Goal: Task Accomplishment & Management: Complete application form

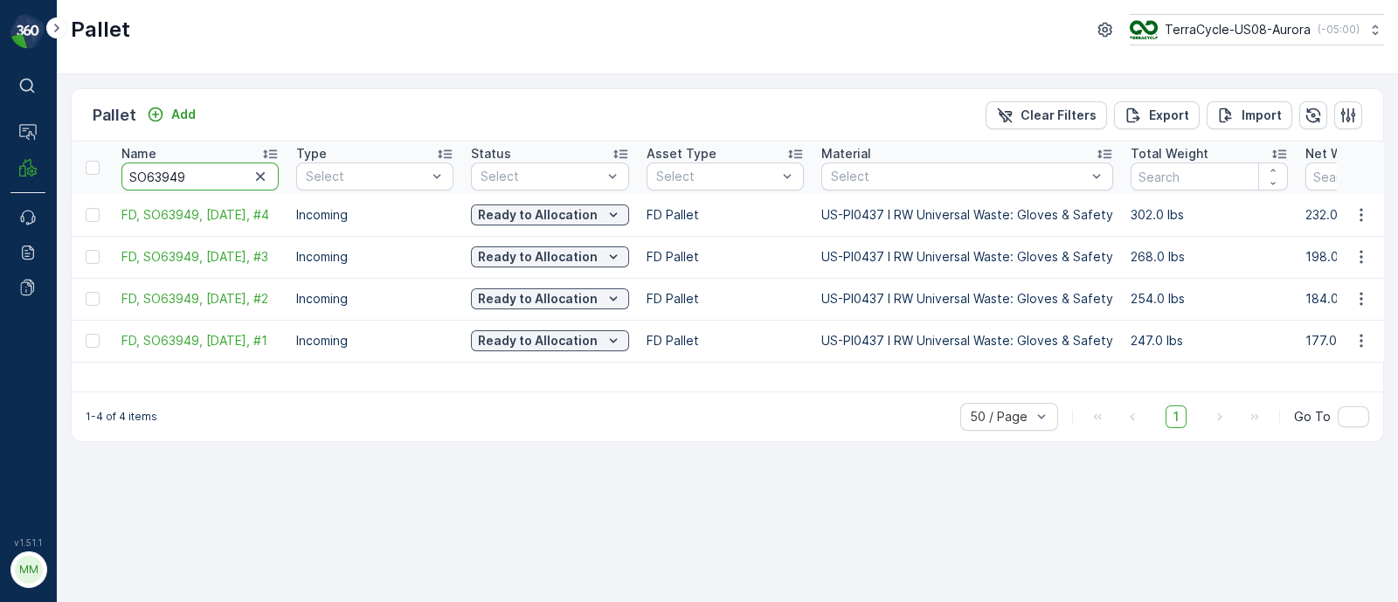
drag, startPoint x: 187, startPoint y: 172, endPoint x: 49, endPoint y: 177, distance: 138.2
click at [49, 177] on div "⌘B Operations MRF Events Reports Documents v 1.51.1 MM MRF.US08 Pallet TerraCyc…" at bounding box center [699, 301] width 1398 height 602
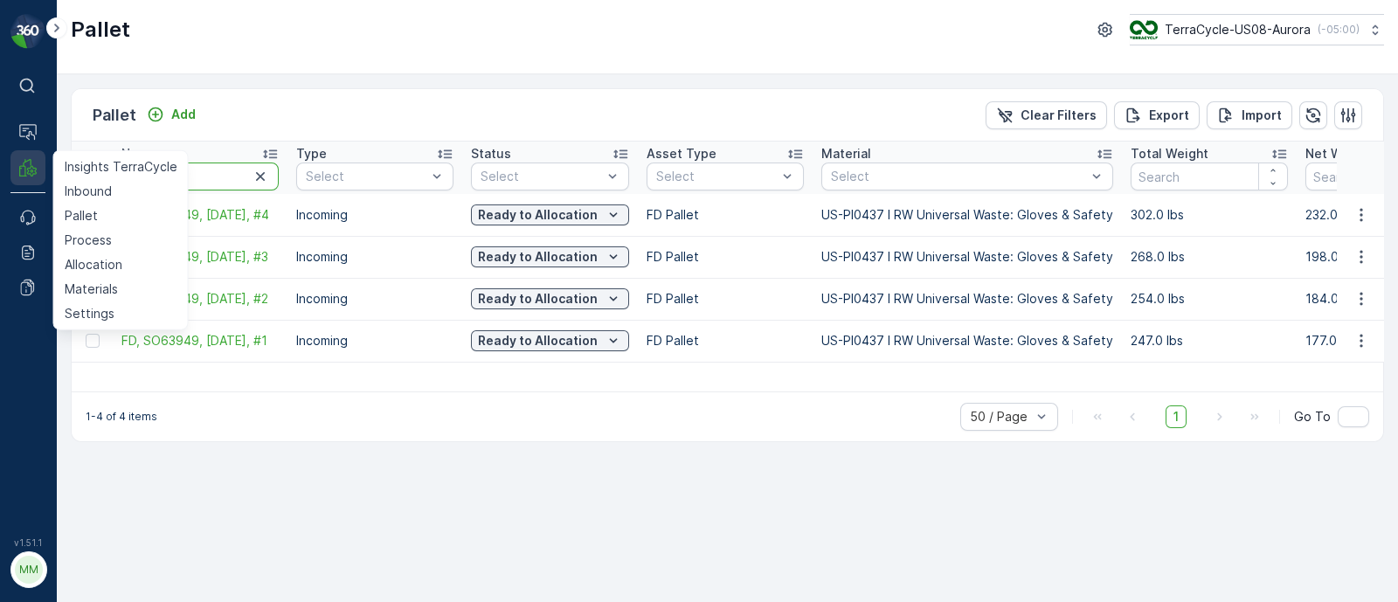
paste input "8706"
type input "8706"
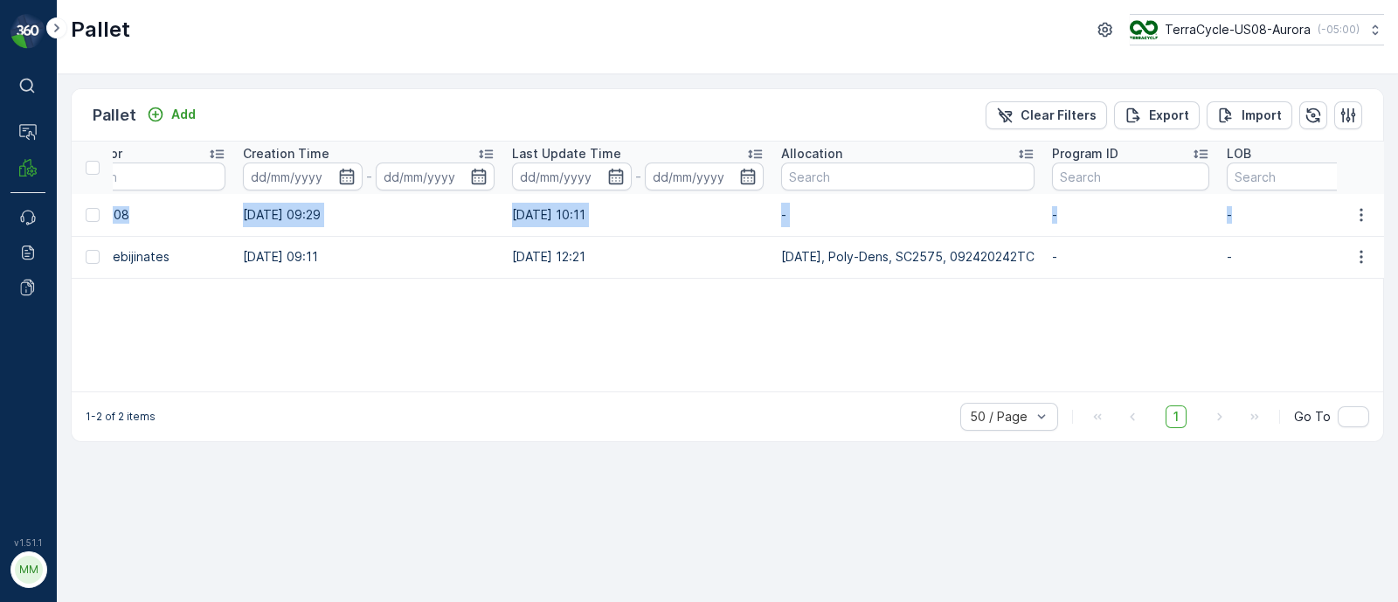
scroll to position [0, 1753]
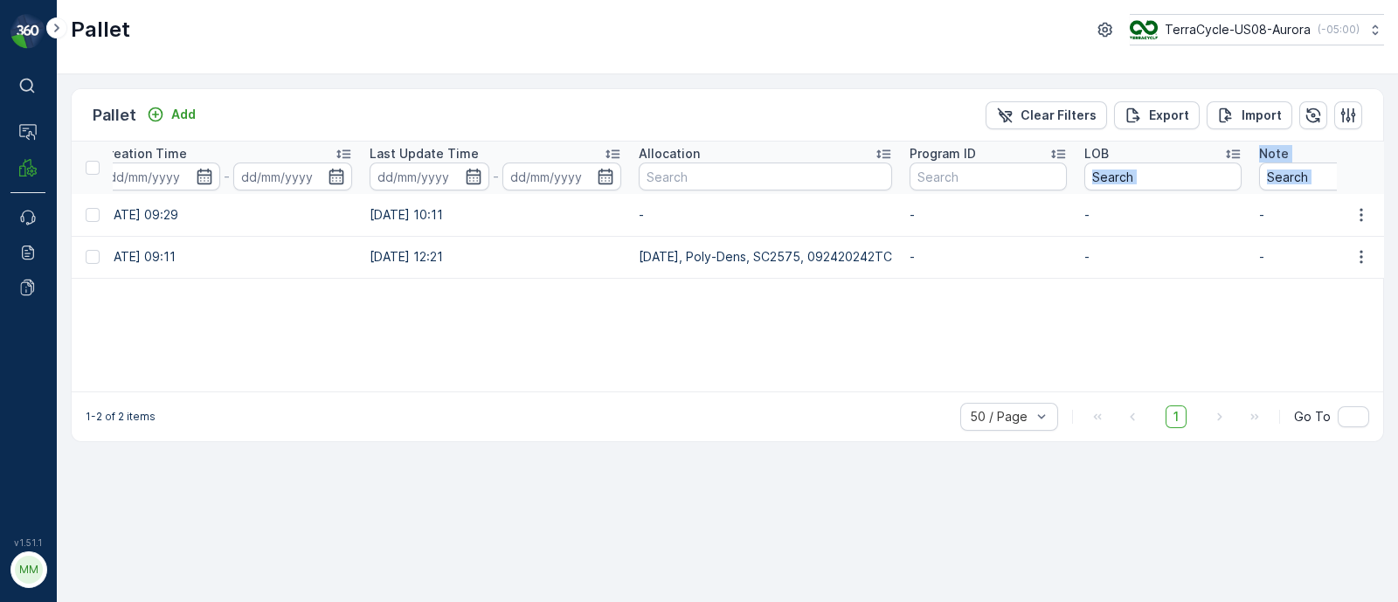
drag, startPoint x: 118, startPoint y: 218, endPoint x: 1227, endPoint y: 191, distance: 1109.2
click at [402, 380] on div "Name 8706 Type Select Status Select Asset Type Select Material Select Total Wei…" at bounding box center [728, 267] width 1312 height 250
click at [407, 391] on div "1-2 of 2 items 50 / Page 1 Go To" at bounding box center [728, 416] width 1312 height 50
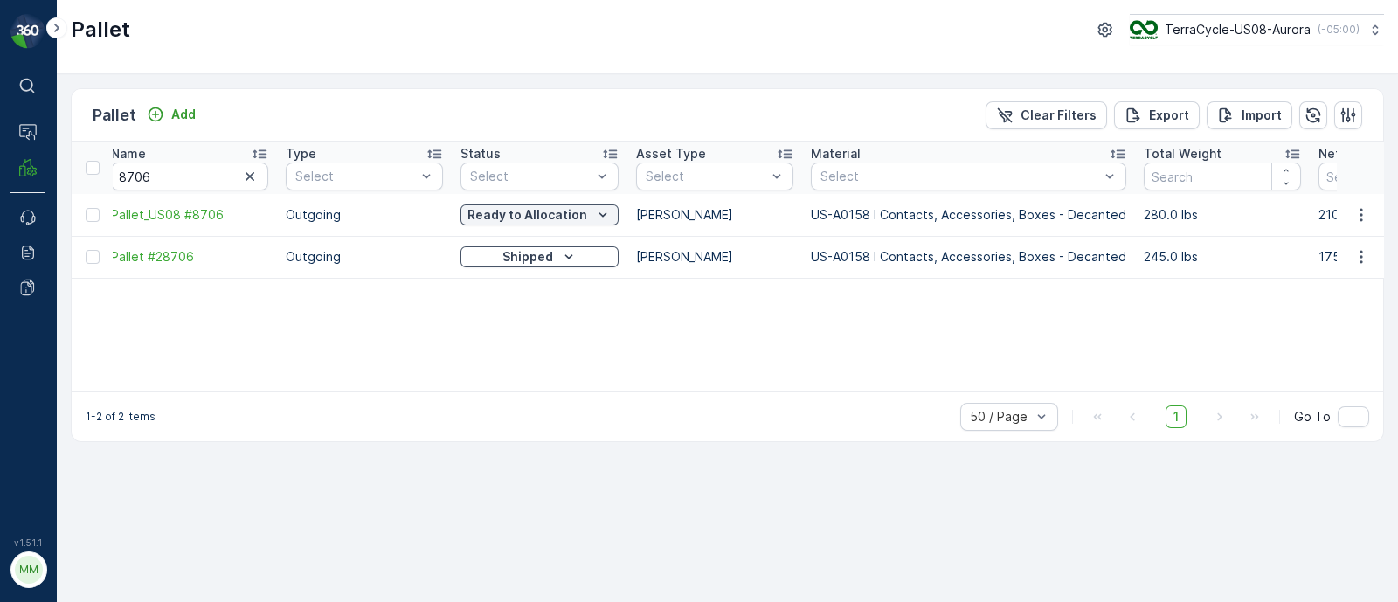
scroll to position [0, 0]
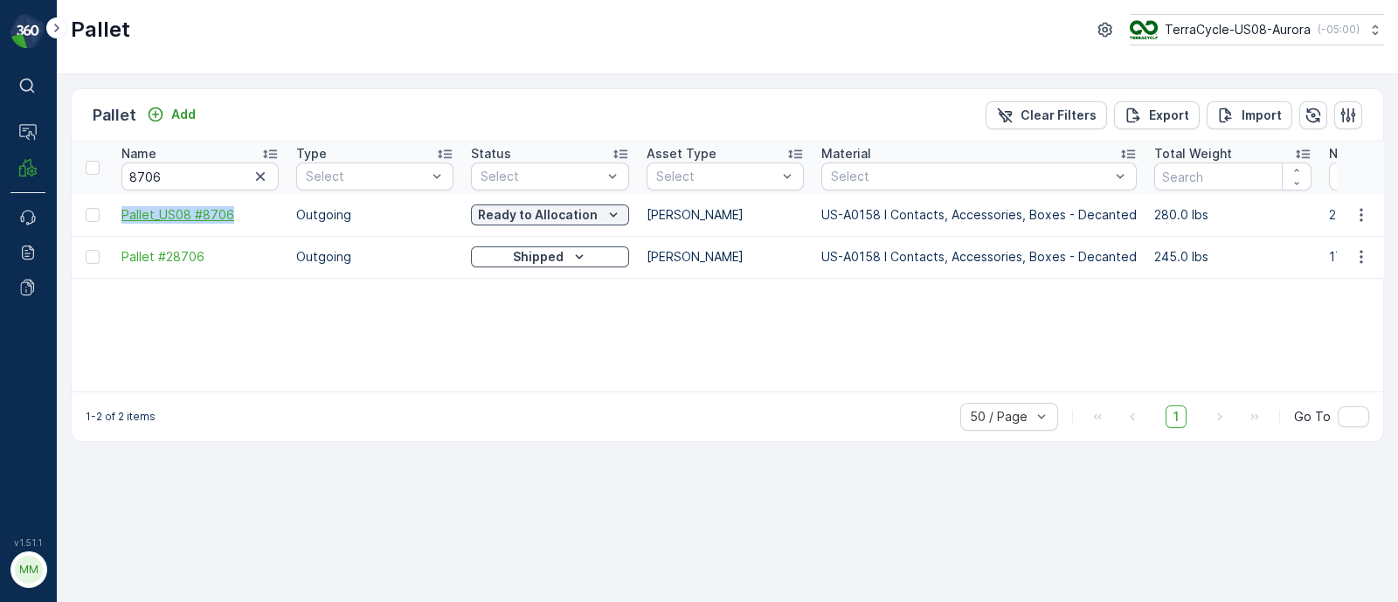
drag, startPoint x: 111, startPoint y: 211, endPoint x: 252, endPoint y: 211, distance: 140.7
click at [1363, 215] on icon "button" at bounding box center [1361, 214] width 17 height 17
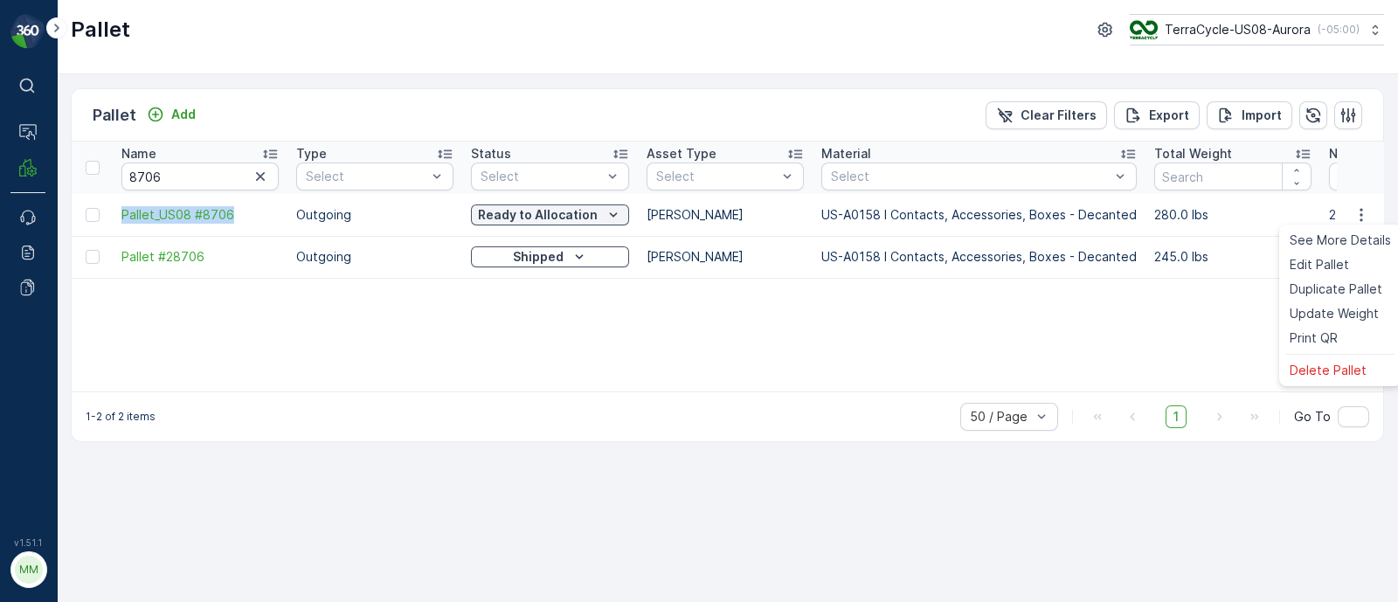
click at [114, 214] on td "Pallet_US08 #8706" at bounding box center [200, 215] width 175 height 42
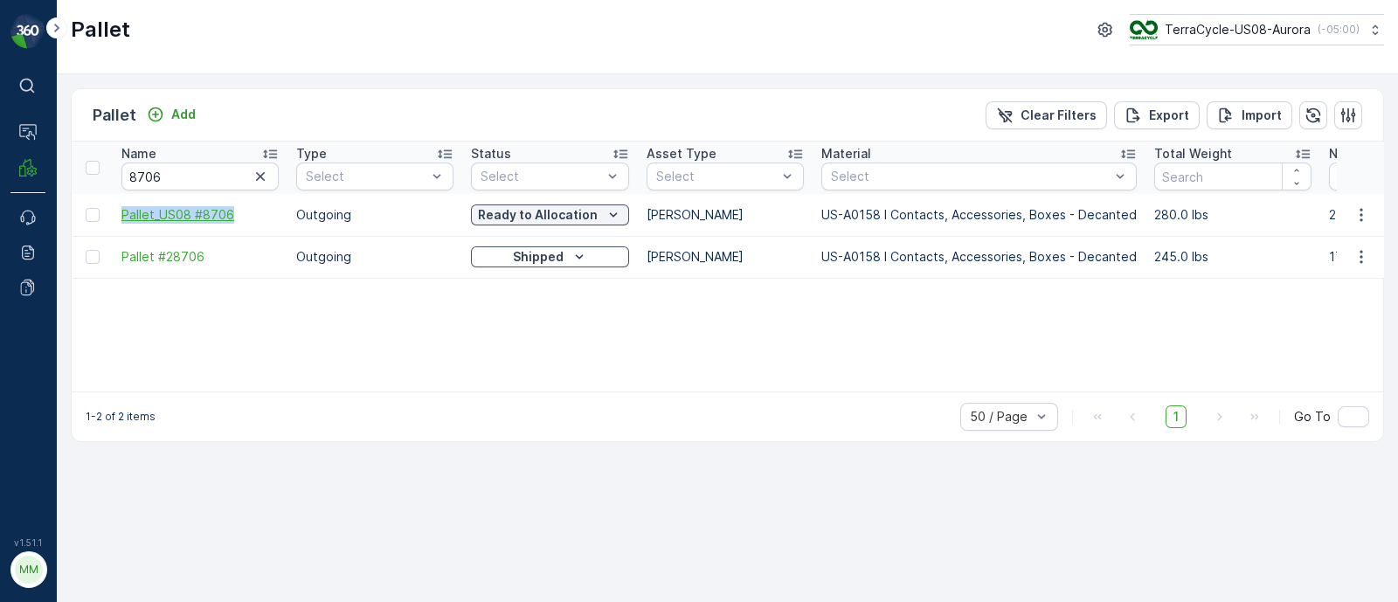
drag, startPoint x: 114, startPoint y: 212, endPoint x: 233, endPoint y: 212, distance: 119.7
click at [233, 212] on td "Pallet_US08 #8706" at bounding box center [200, 215] width 175 height 42
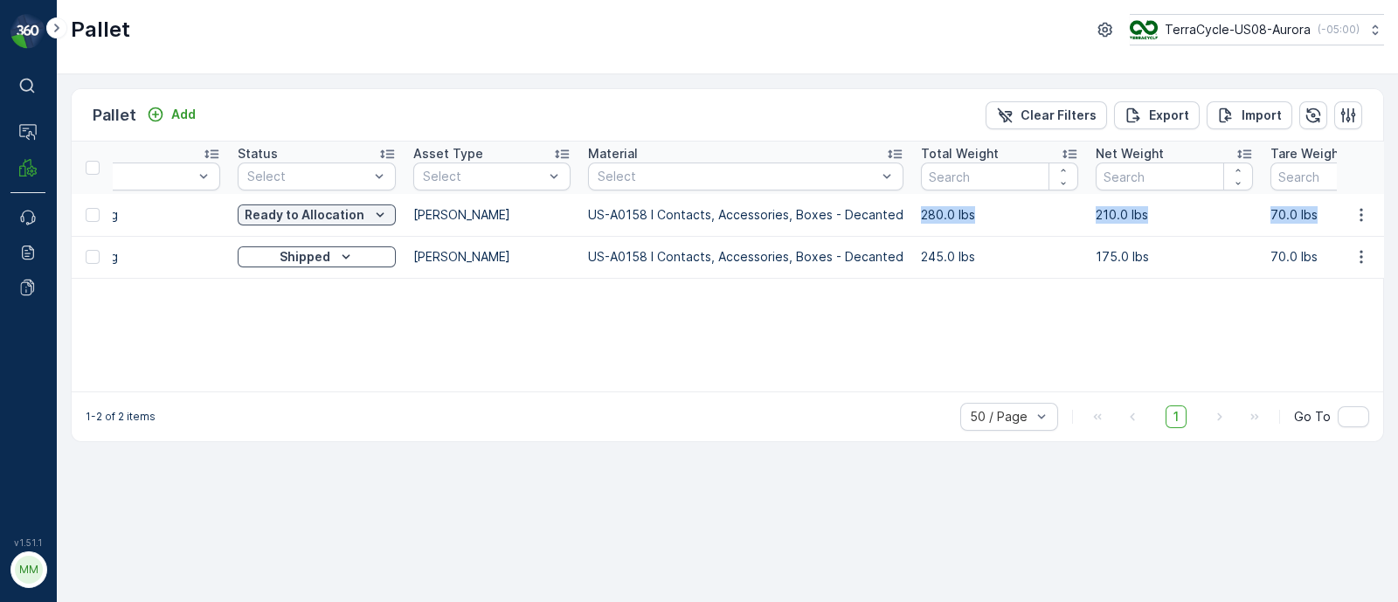
scroll to position [0, 275]
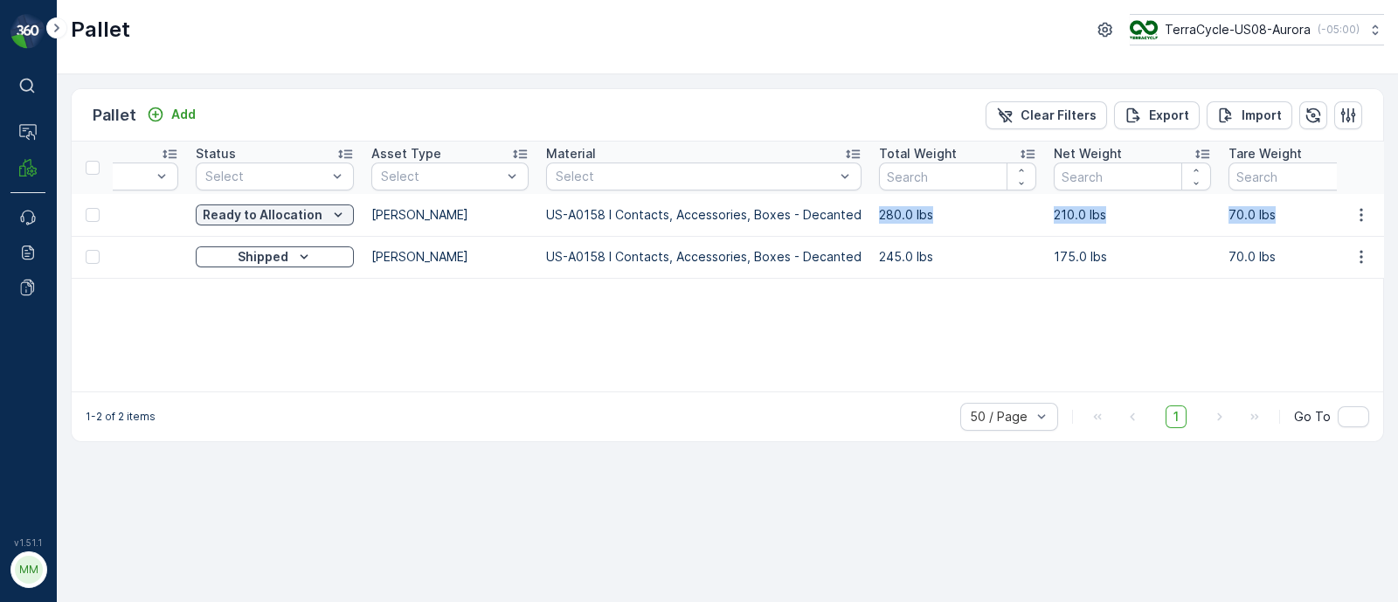
drag, startPoint x: 1142, startPoint y: 212, endPoint x: 1267, endPoint y: 212, distance: 125.0
copy tr "280.0 lbs 210.0 lbs 70.0 lbs"
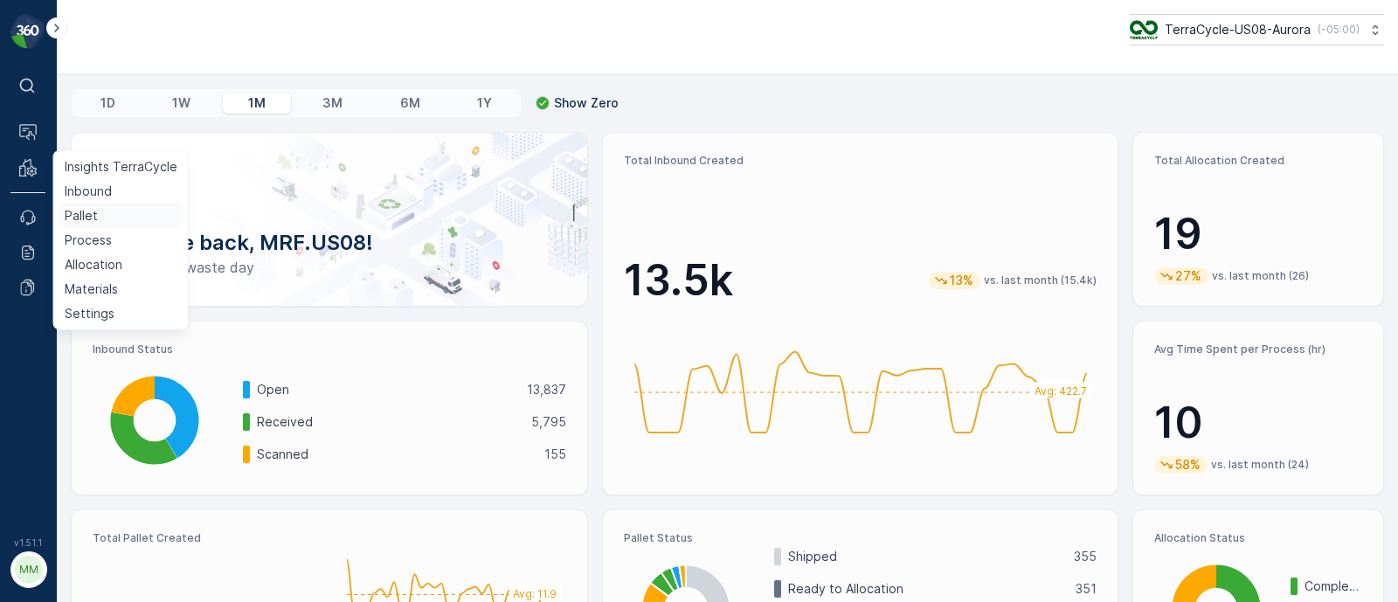
click at [80, 220] on p "Pallet" at bounding box center [81, 215] width 33 height 17
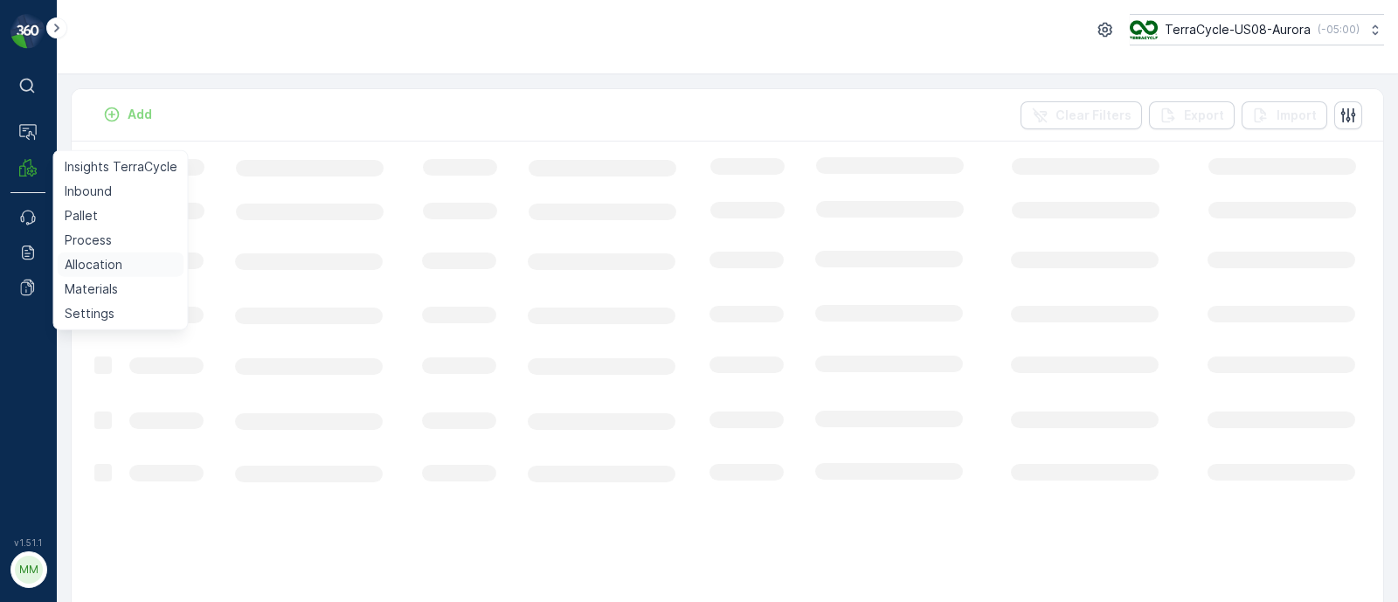
click at [93, 258] on p "Allocation" at bounding box center [94, 264] width 58 height 17
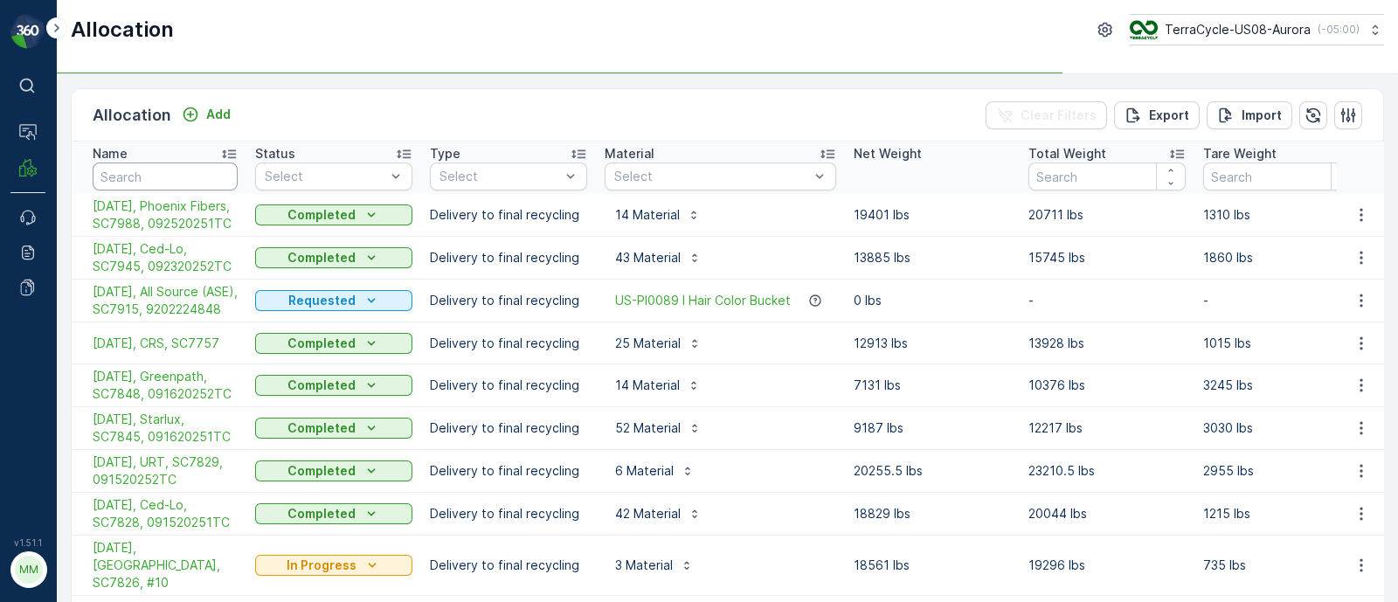
click at [142, 175] on input "text" at bounding box center [165, 177] width 145 height 28
paste input "SC7945"
type input "SC7945"
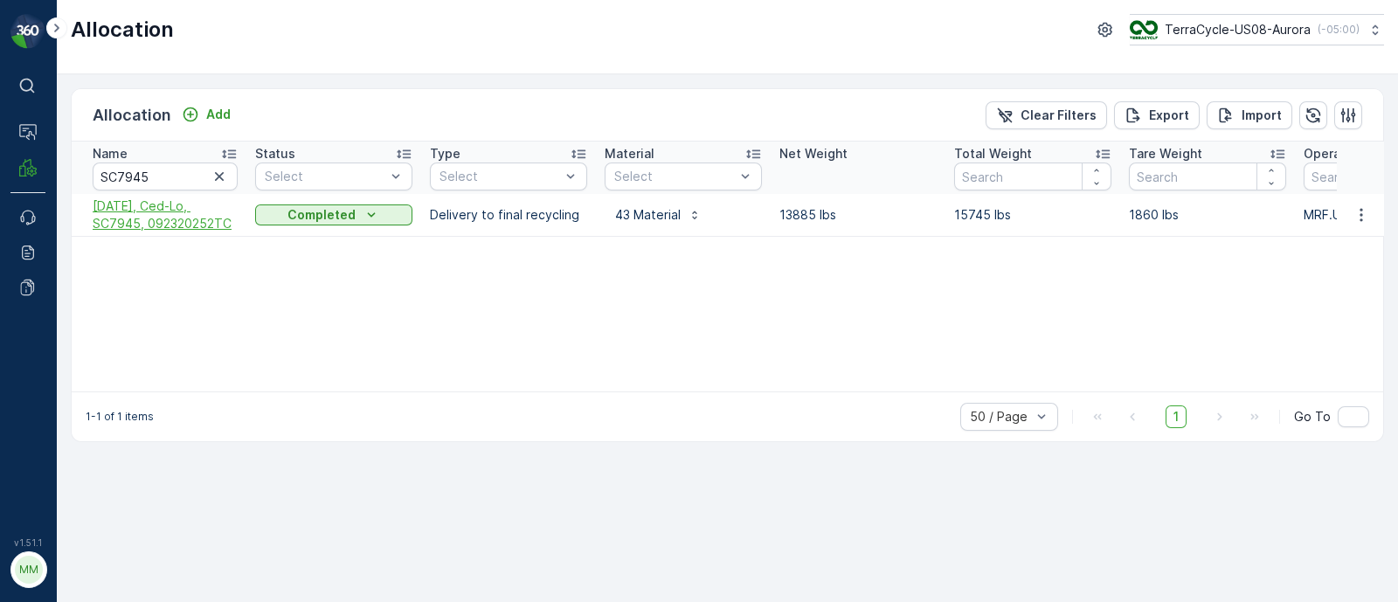
click at [182, 207] on span "[DATE], Ced-Lo, SC7945, 092320252TC" at bounding box center [165, 214] width 145 height 35
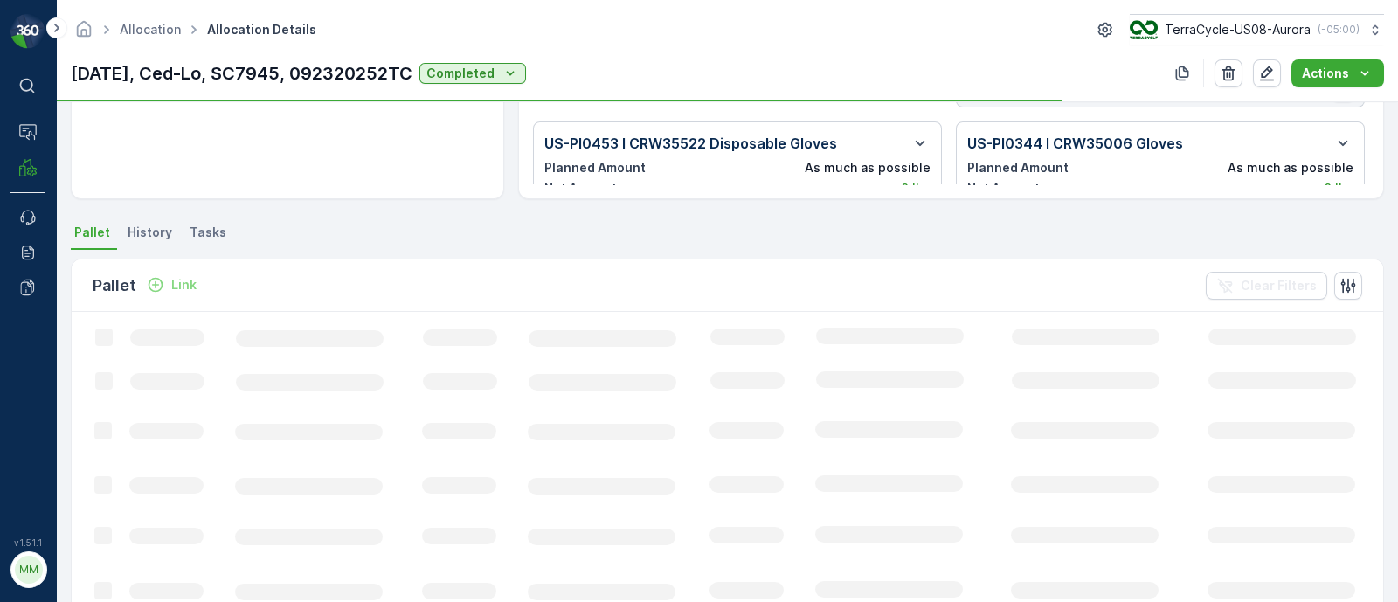
scroll to position [328, 0]
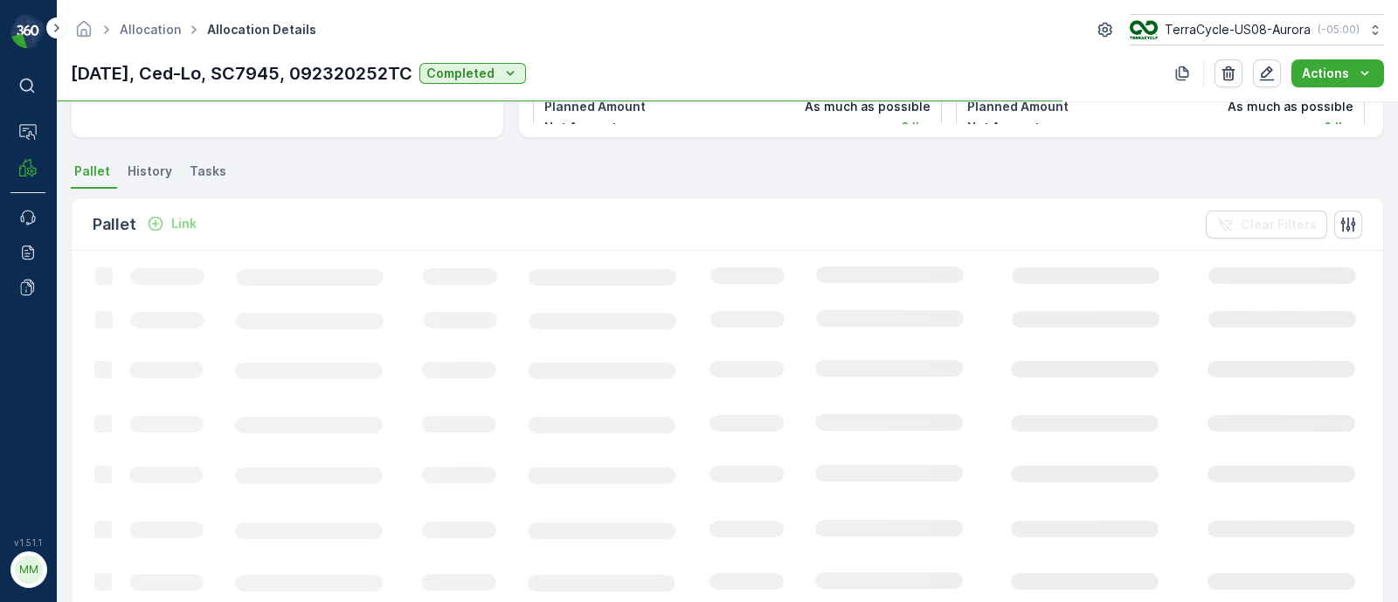
click at [175, 223] on p "Link" at bounding box center [183, 223] width 25 height 17
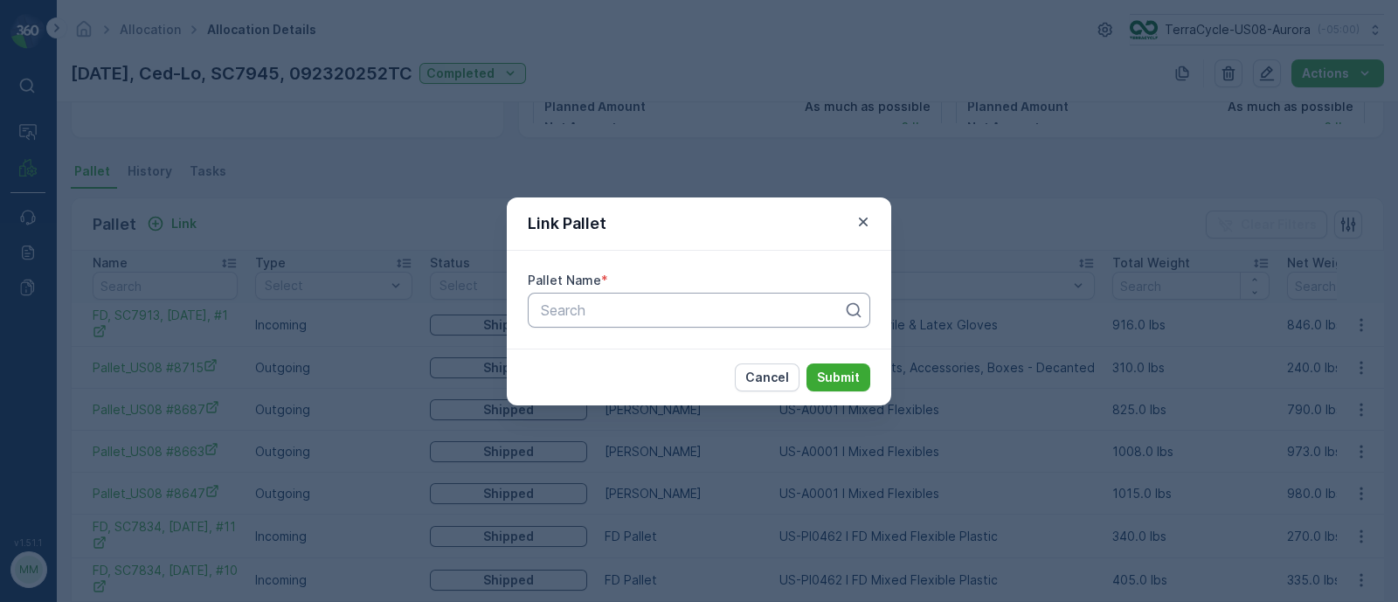
click at [647, 310] on div at bounding box center [692, 310] width 306 height 16
paste input "Pallet_US08 #8706"
type input "Pallet_US08 #8706"
click at [595, 354] on span "Pallet_US08 #8706" at bounding box center [601, 353] width 126 height 16
click at [835, 382] on p "Submit" at bounding box center [838, 377] width 43 height 17
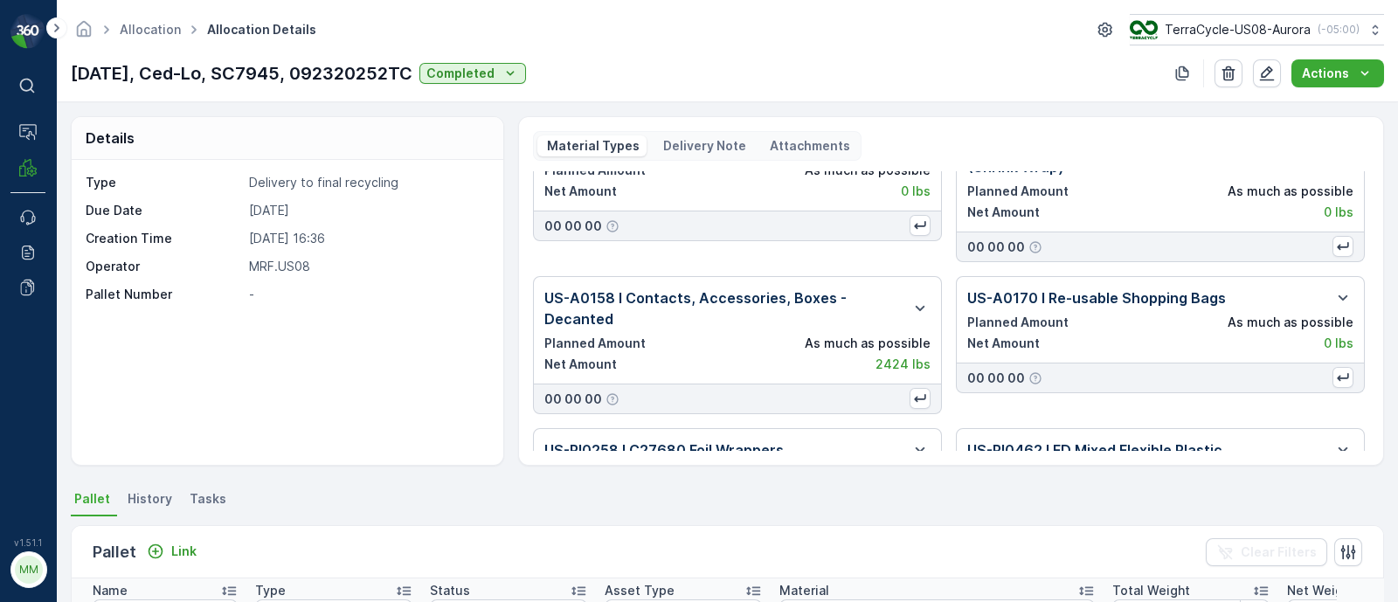
scroll to position [0, 0]
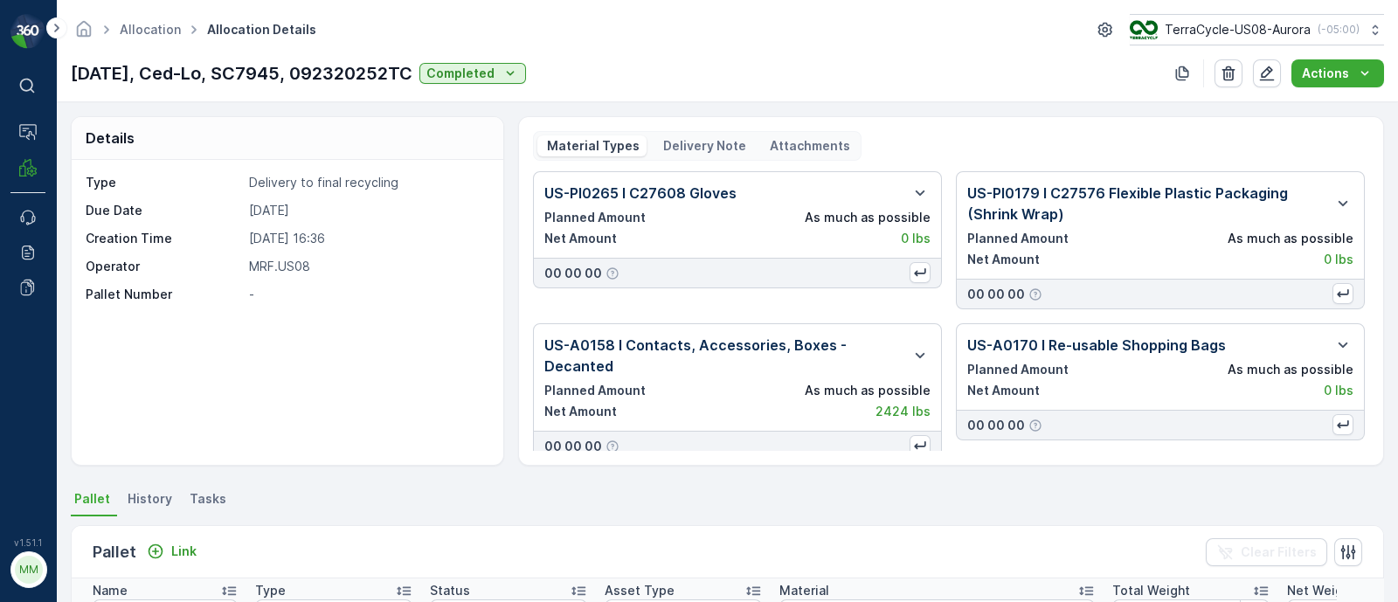
click at [687, 145] on p "Delivery Note" at bounding box center [704, 145] width 86 height 17
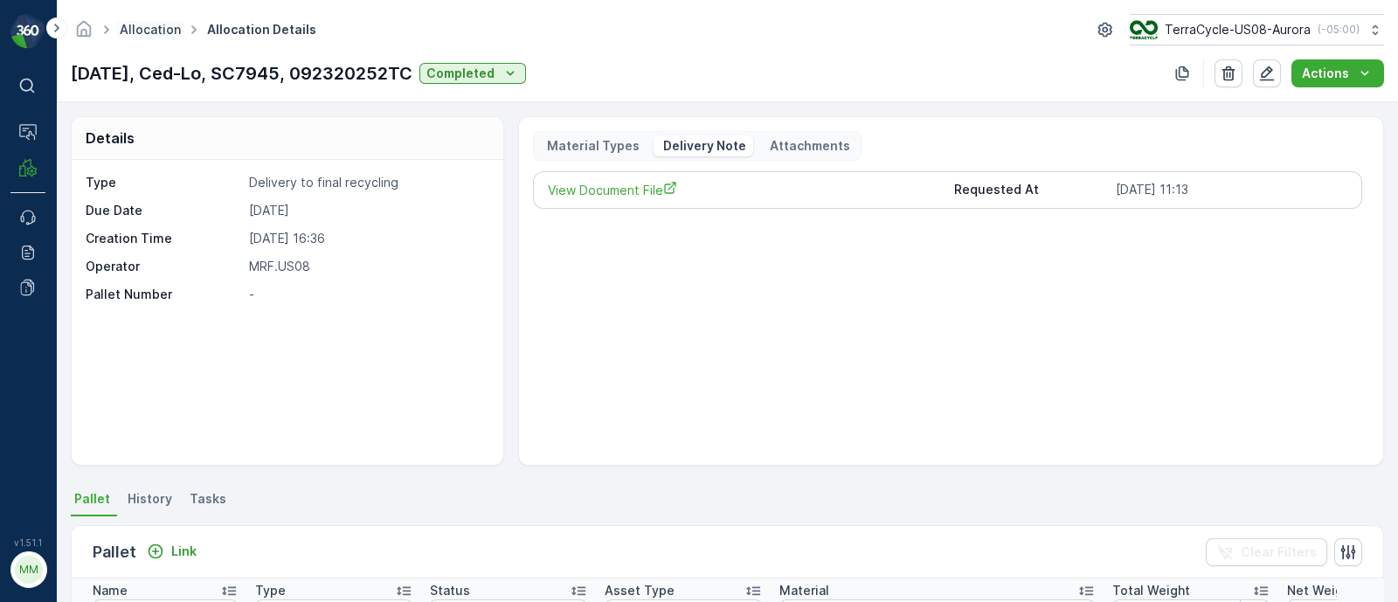
click at [146, 24] on link "Allocation" at bounding box center [150, 29] width 61 height 15
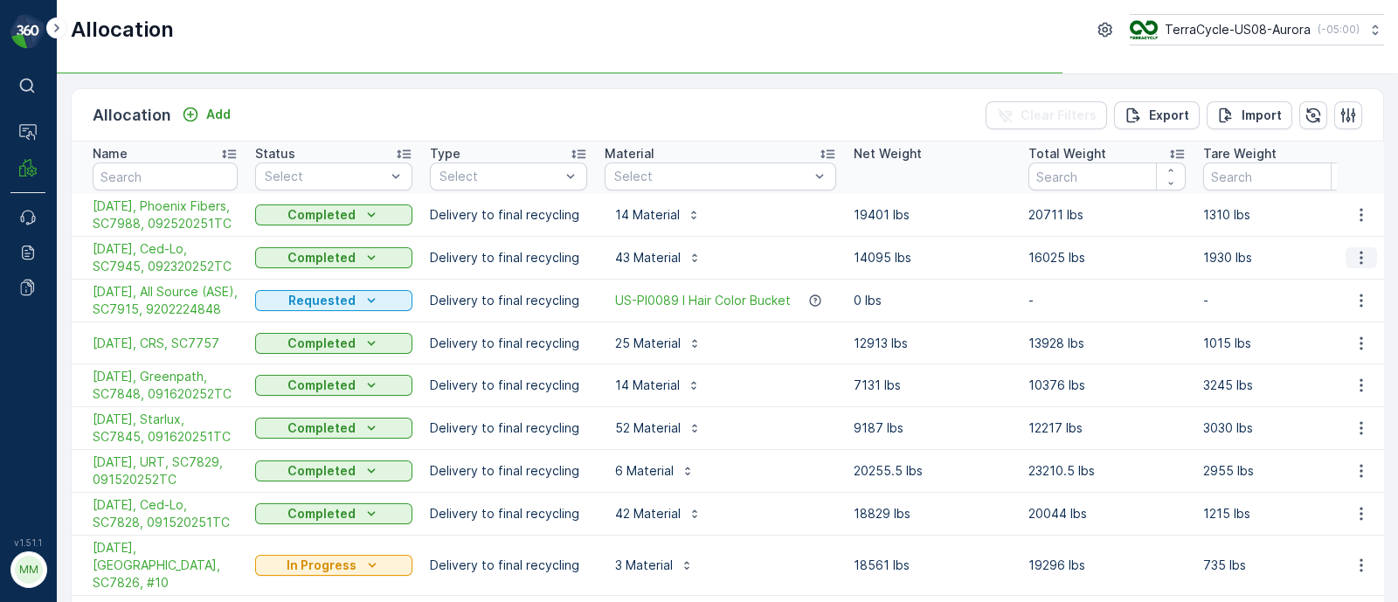
click at [1360, 267] on icon "button" at bounding box center [1361, 257] width 17 height 17
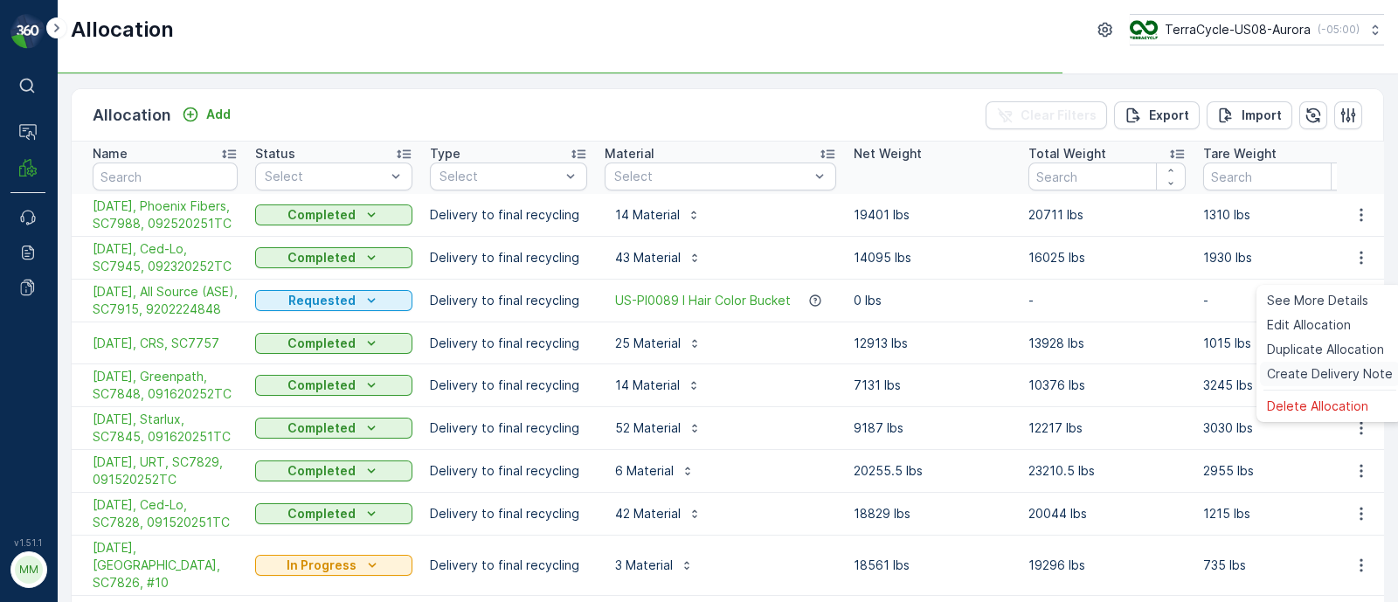
click at [1317, 370] on span "Create Delivery Note" at bounding box center [1330, 373] width 126 height 17
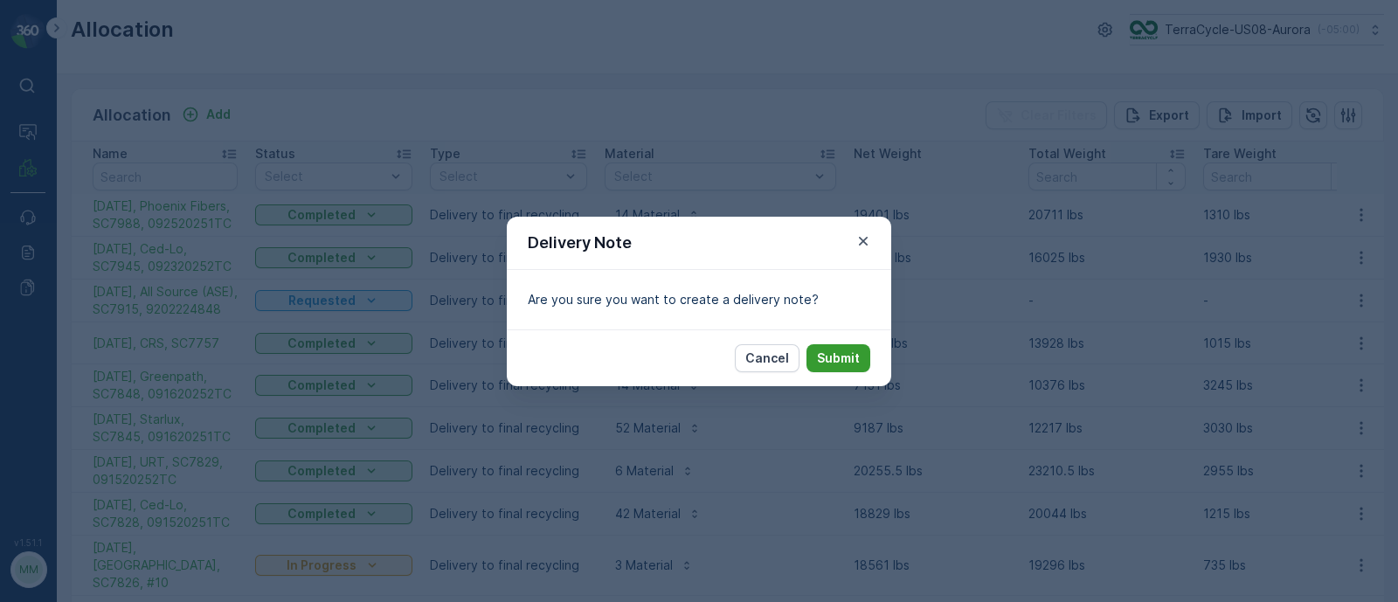
click at [830, 352] on p "Submit" at bounding box center [838, 358] width 43 height 17
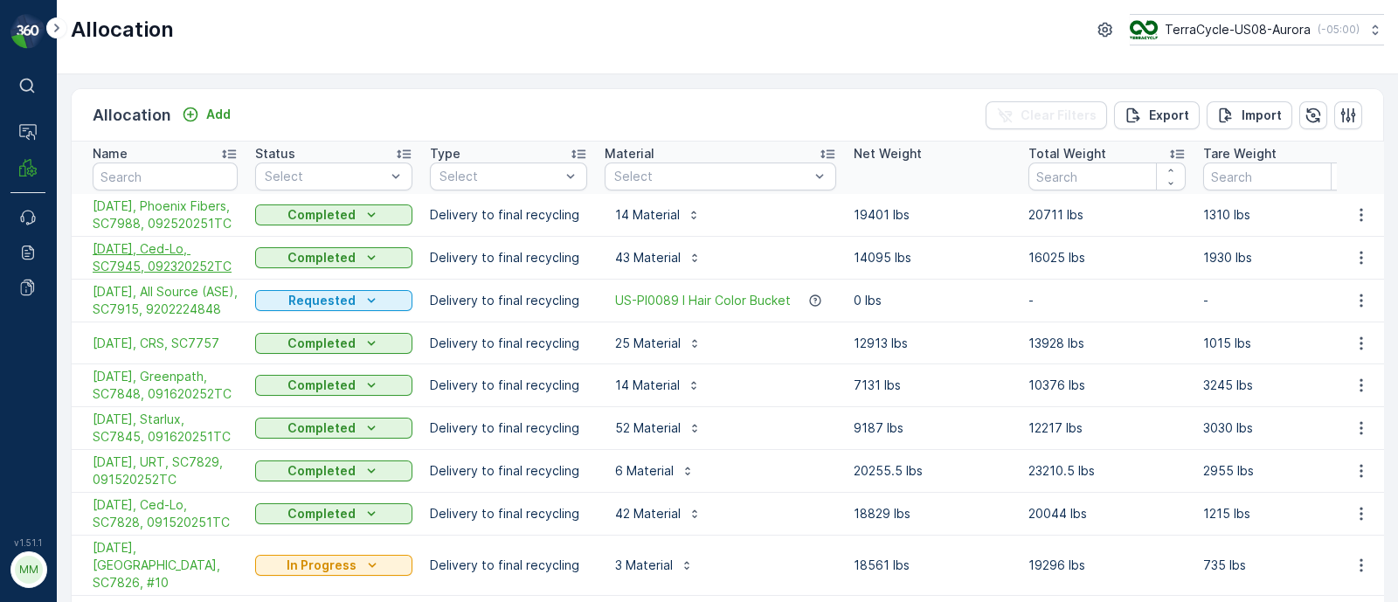
click at [175, 275] on span "[DATE], Ced-Lo, SC7945, 092320252TC" at bounding box center [165, 257] width 145 height 35
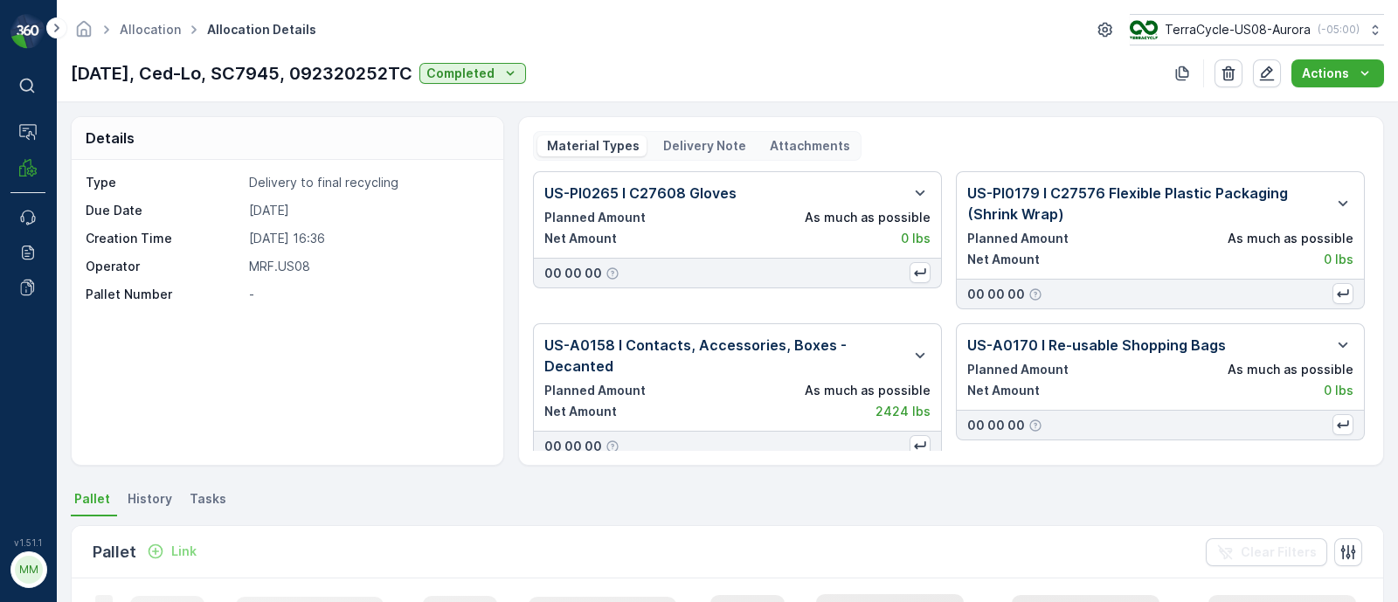
click at [701, 143] on p "Delivery Note" at bounding box center [704, 145] width 86 height 17
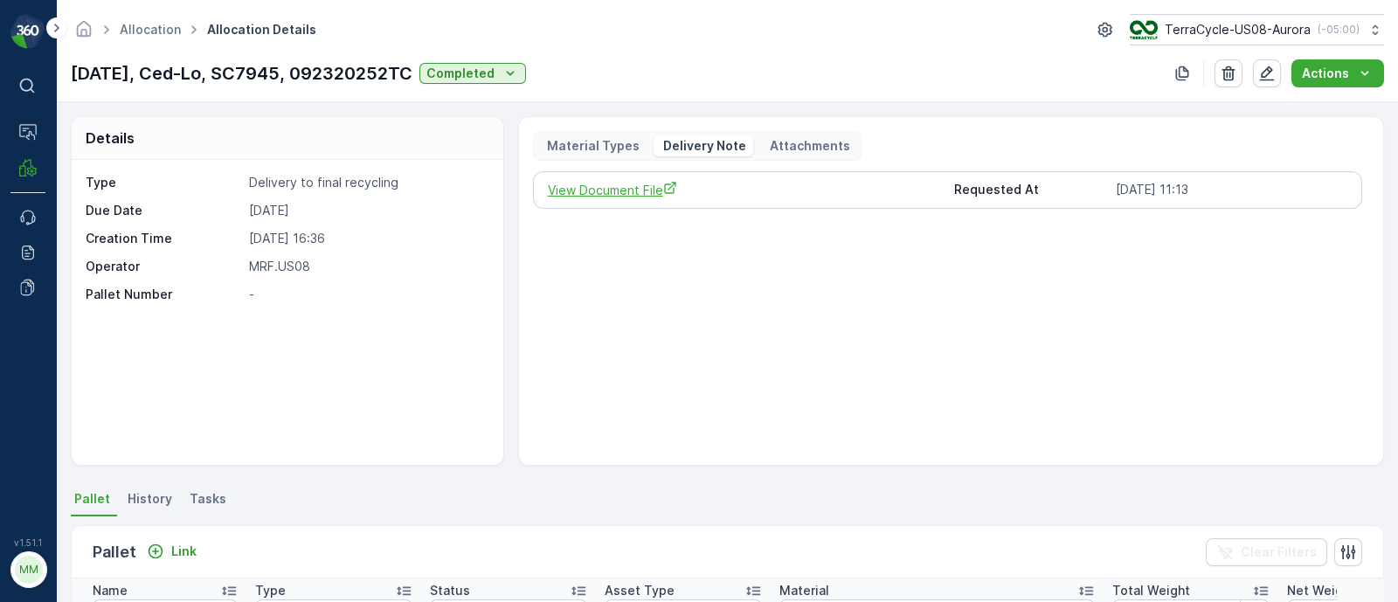
click at [629, 188] on span "View Document File" at bounding box center [744, 190] width 393 height 18
click at [696, 139] on p "Delivery Note" at bounding box center [704, 145] width 86 height 17
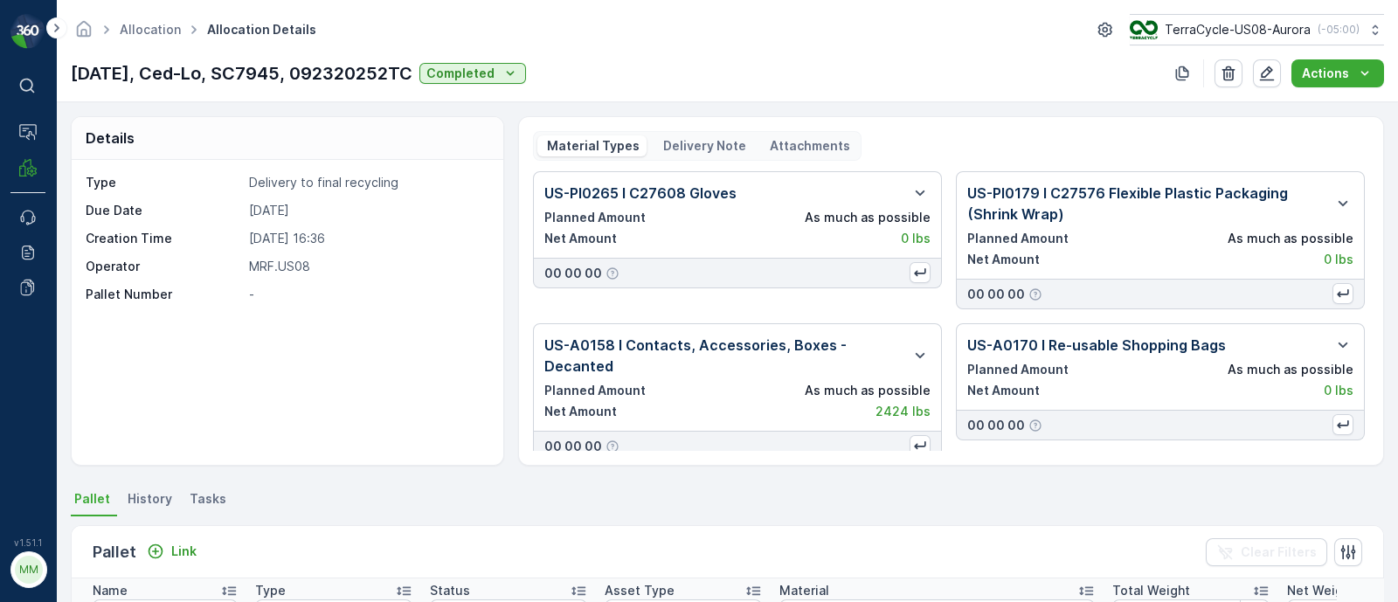
click at [696, 137] on p "Delivery Note" at bounding box center [704, 145] width 86 height 17
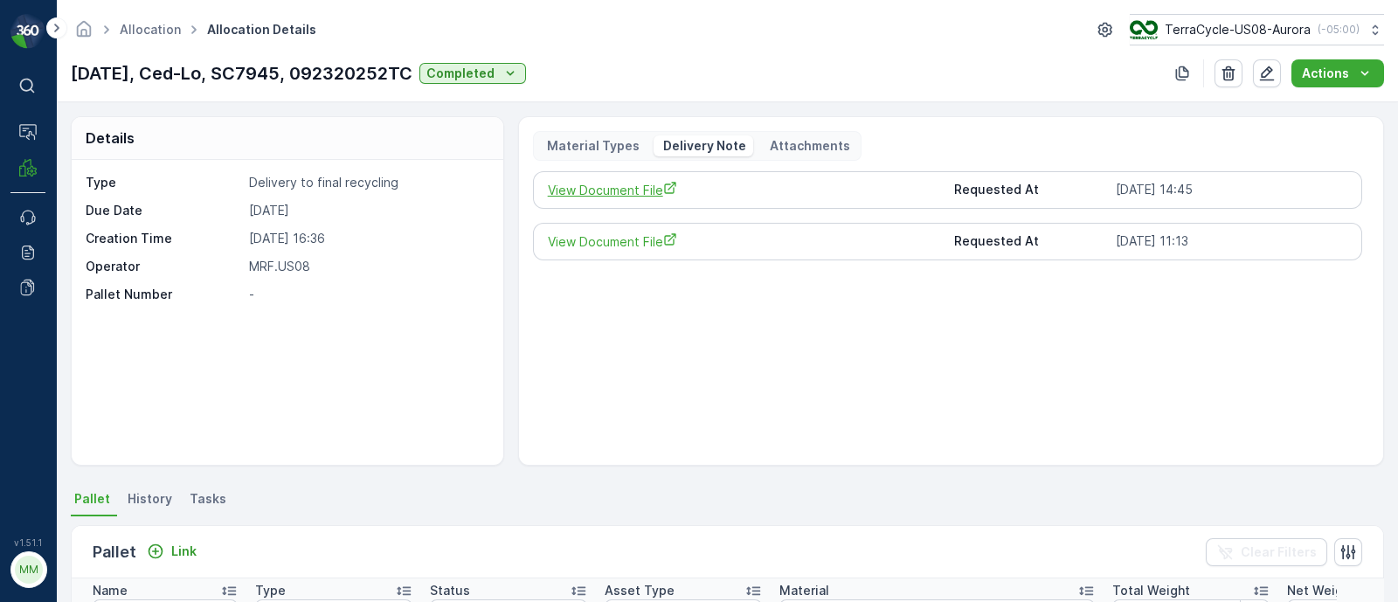
click at [641, 190] on span "View Document File" at bounding box center [744, 190] width 393 height 18
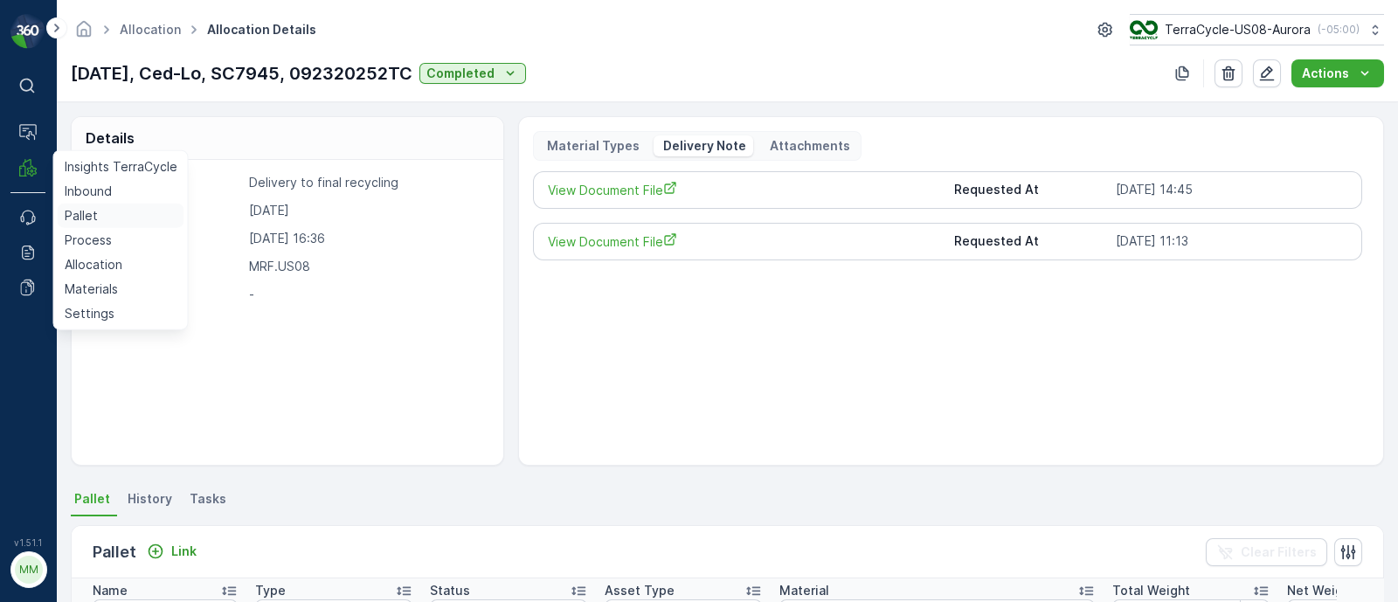
click at [93, 214] on p "Pallet" at bounding box center [81, 215] width 33 height 17
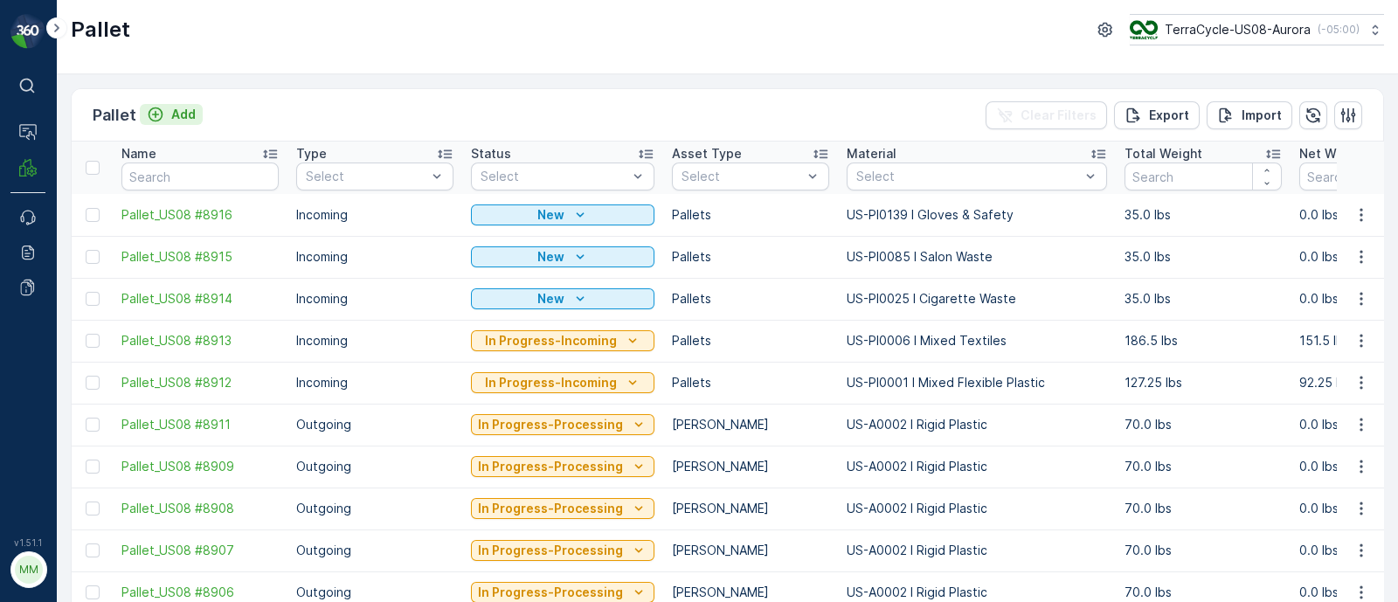
click at [187, 118] on p "Add" at bounding box center [183, 114] width 24 height 17
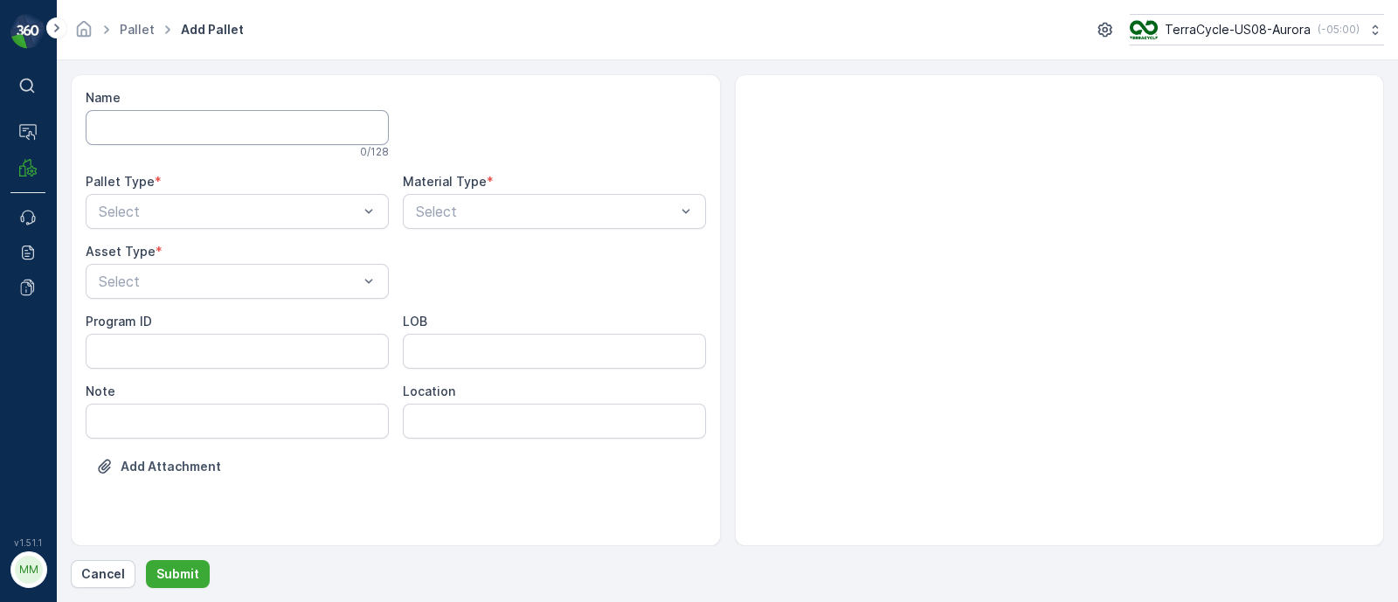
click at [165, 126] on input "Name" at bounding box center [237, 127] width 303 height 35
paste input "SC7998 10/02/25"
click at [192, 119] on input "FD, SC7998 10/02/25, #1" at bounding box center [237, 127] width 303 height 35
type input "FD, SC7998, 10/02/25, #1"
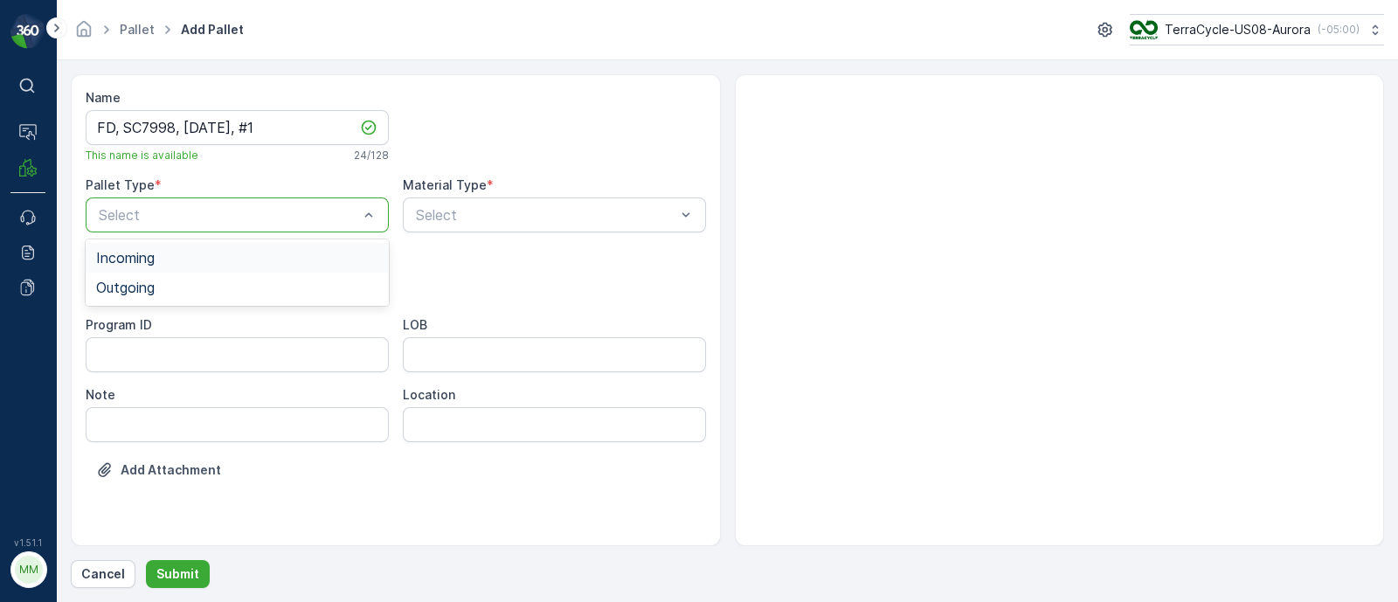
click at [141, 250] on span "Incoming" at bounding box center [125, 258] width 59 height 16
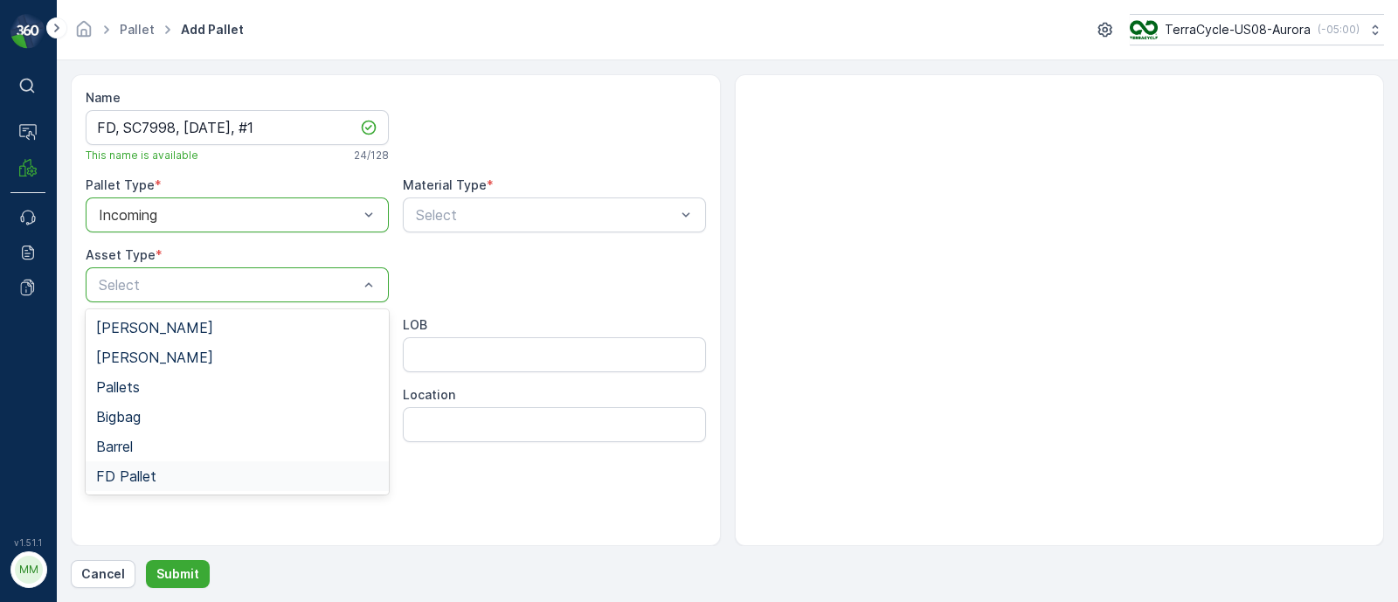
click at [122, 478] on span "FD Pallet" at bounding box center [126, 476] width 60 height 16
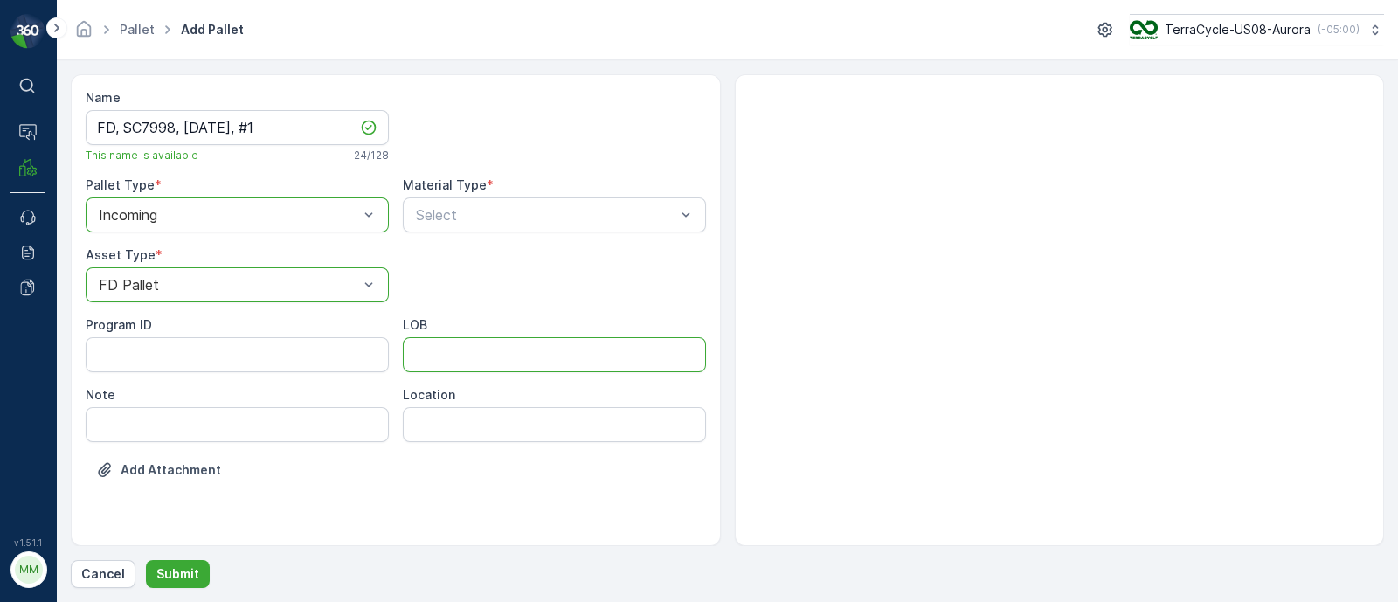
click at [456, 348] on input "LOB" at bounding box center [554, 354] width 303 height 35
type input "MAT"
click at [122, 361] on ID "Program ID" at bounding box center [237, 354] width 303 height 35
paste ID "F-CRW35393"
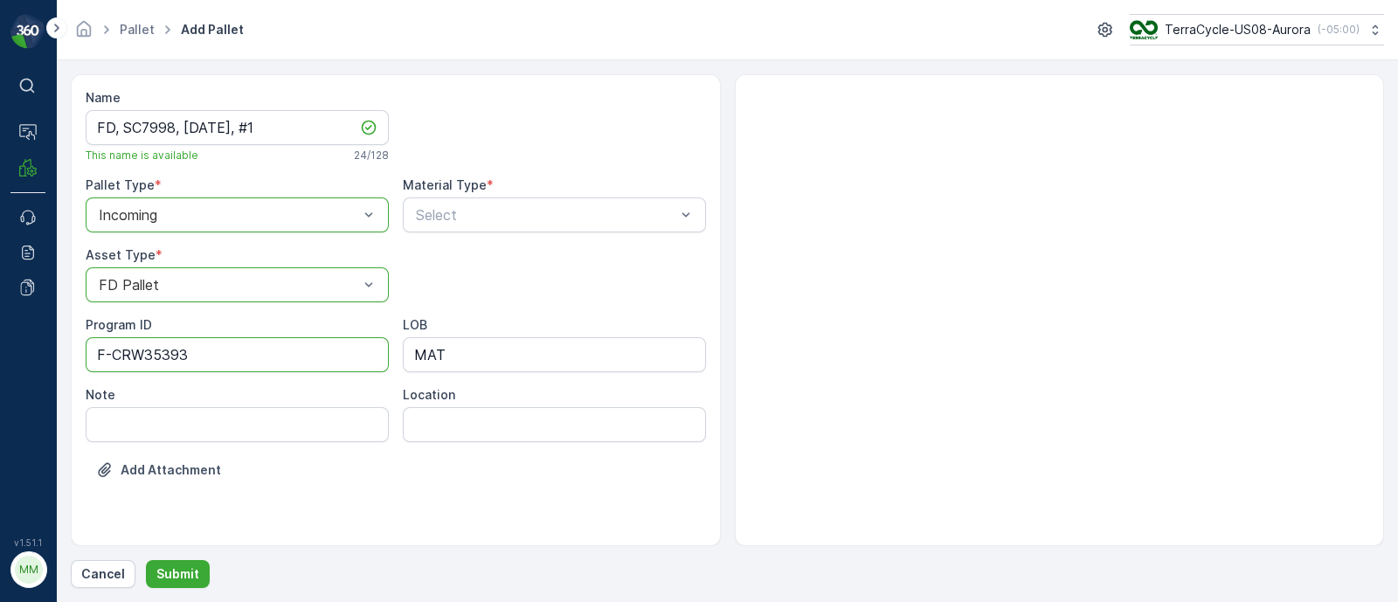
type ID "F-CRW35393"
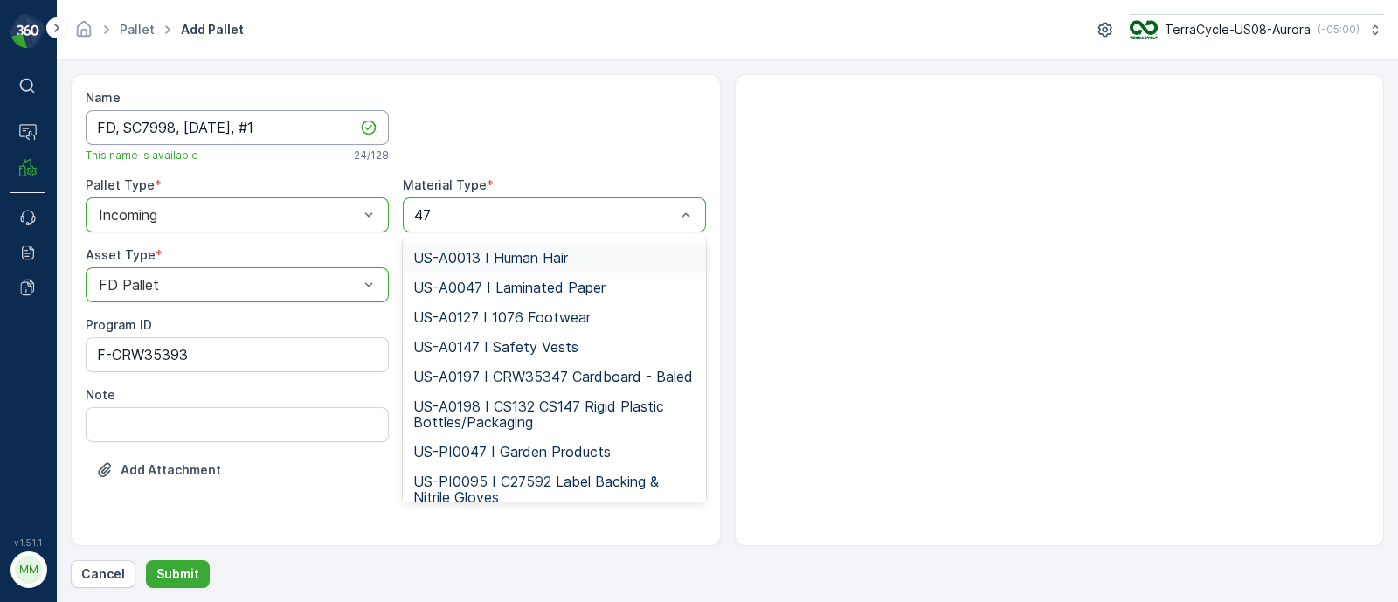
type input "473"
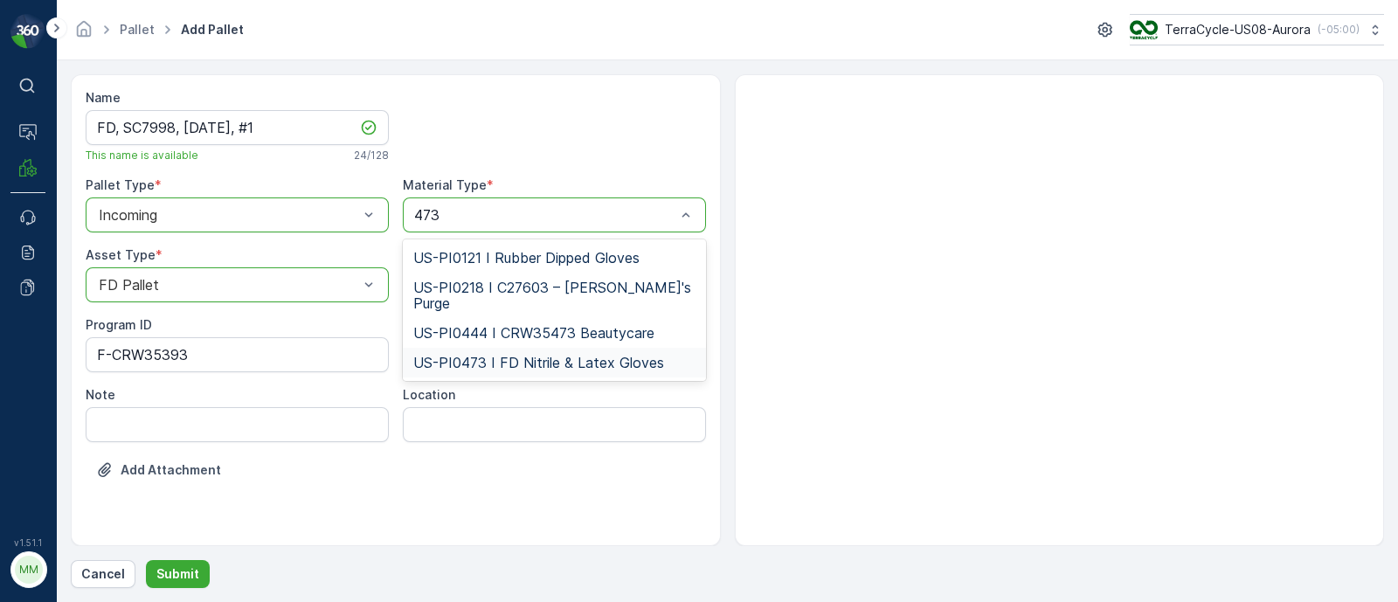
click at [442, 355] on span "US-PI0473 I FD Nitrile & Latex Gloves" at bounding box center [538, 363] width 251 height 16
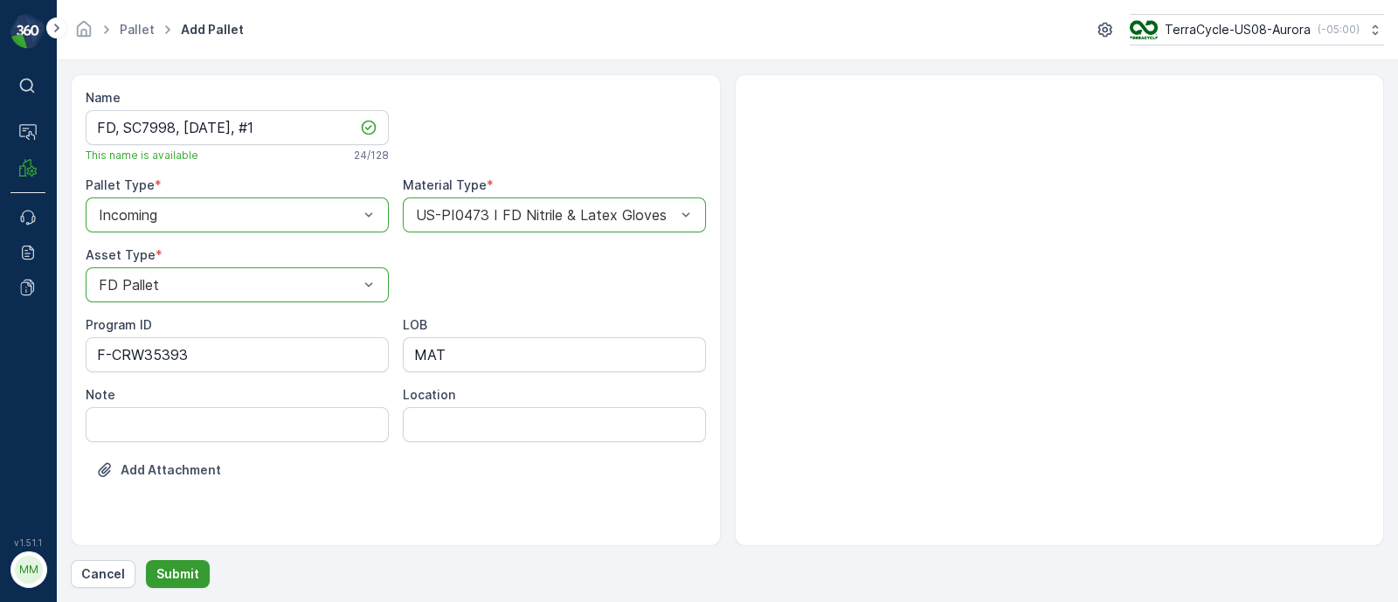
click at [190, 576] on p "Submit" at bounding box center [177, 573] width 43 height 17
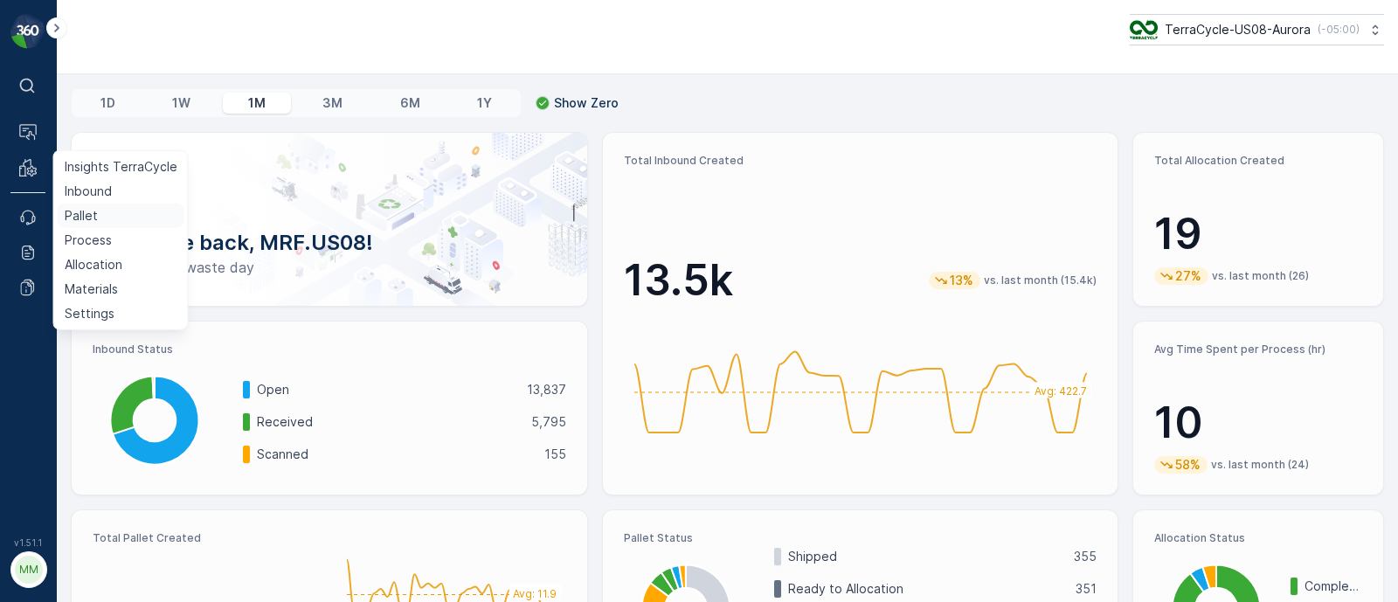
click at [96, 211] on link "Pallet" at bounding box center [121, 216] width 127 height 24
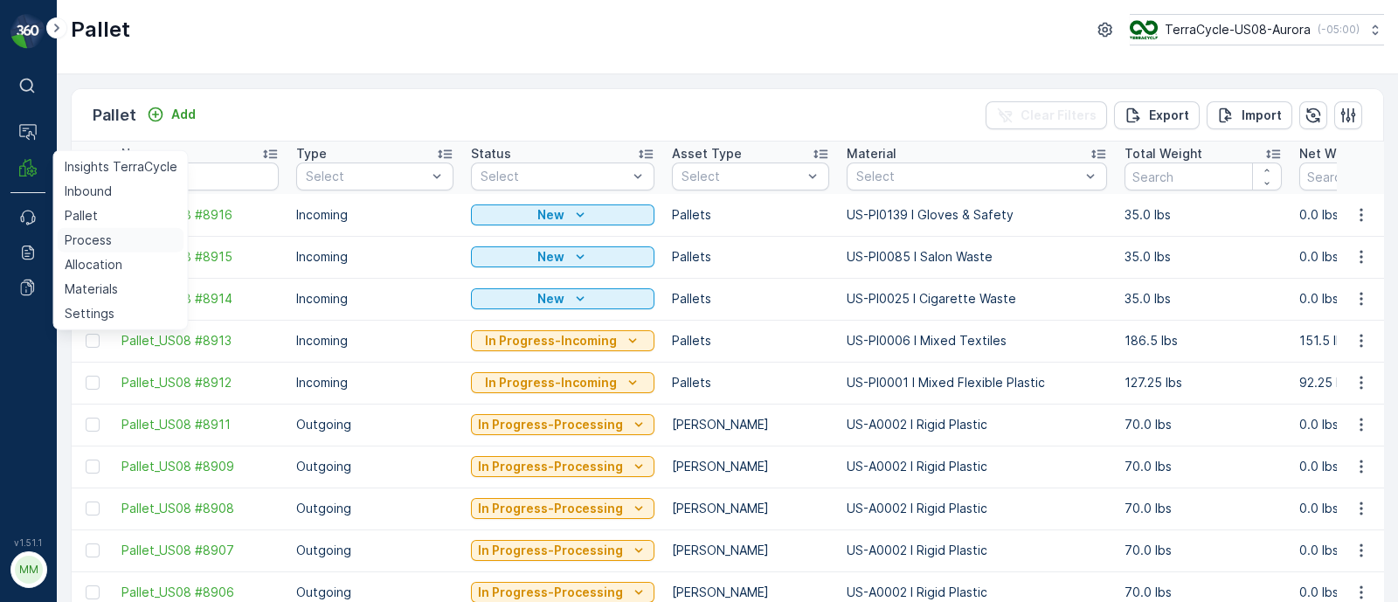
click at [91, 238] on p "Process" at bounding box center [88, 240] width 47 height 17
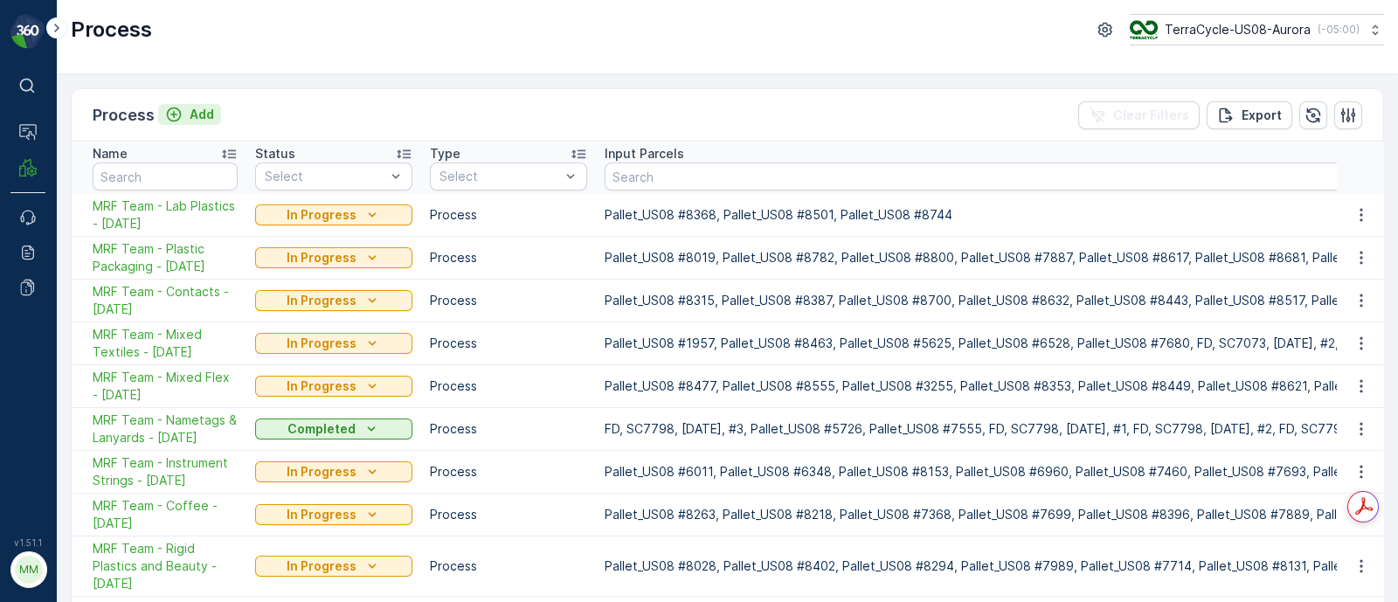
click at [201, 110] on p "Add" at bounding box center [202, 114] width 24 height 17
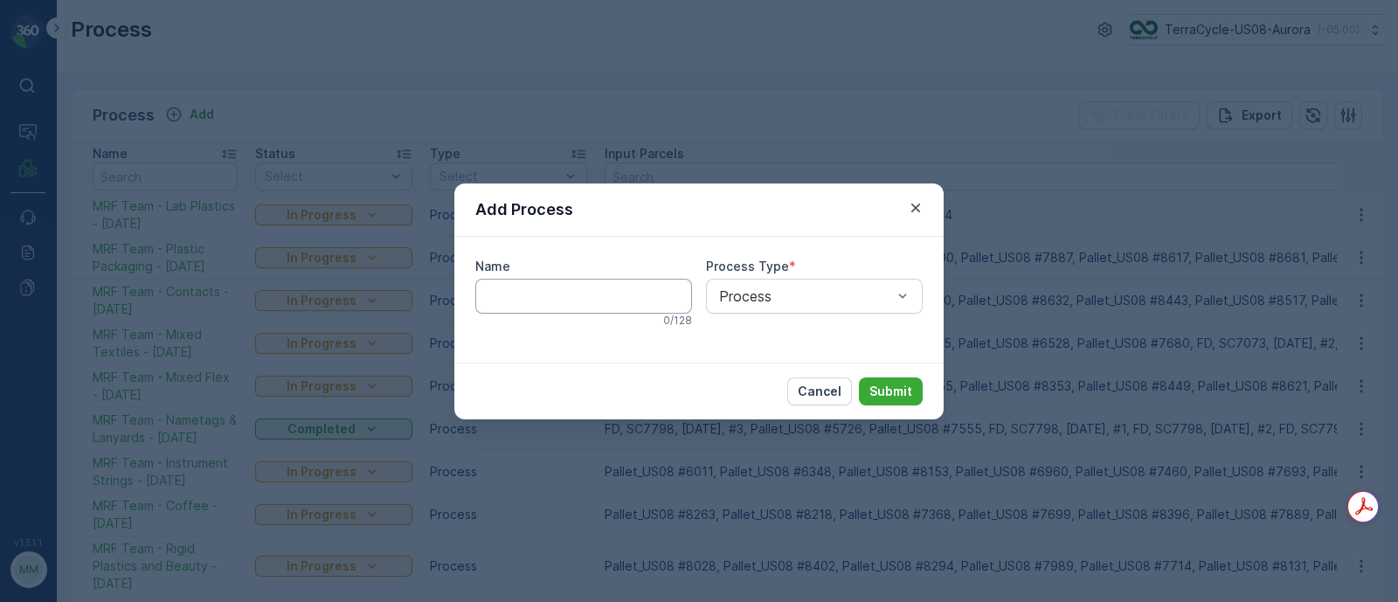
click at [531, 289] on input "Name" at bounding box center [583, 296] width 217 height 35
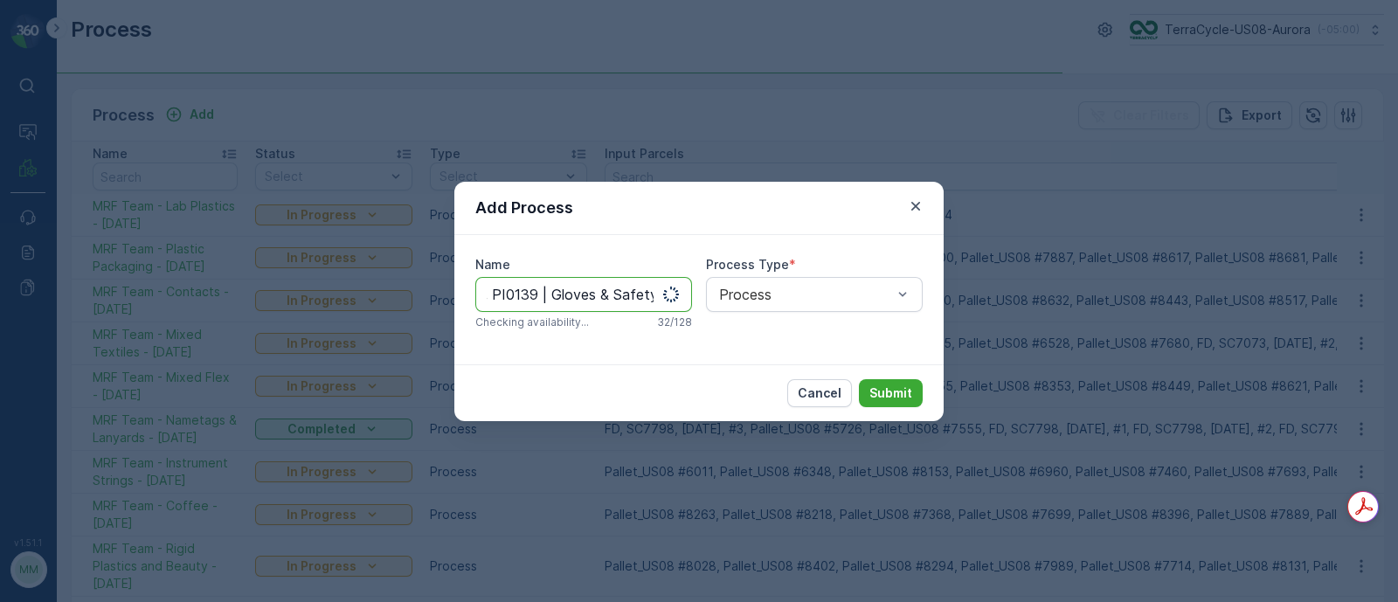
scroll to position [0, 63]
type input "09/29/25, PI0139 | Gloves & Safety"
click at [900, 395] on p "Submit" at bounding box center [890, 392] width 43 height 17
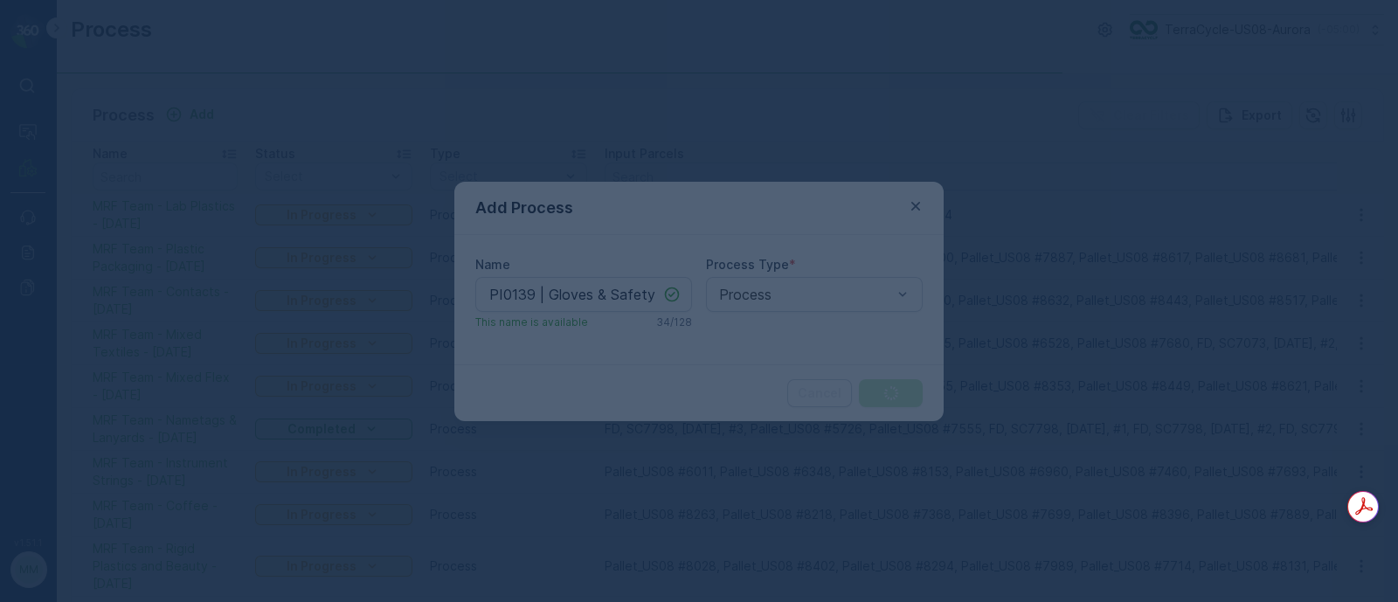
scroll to position [0, 0]
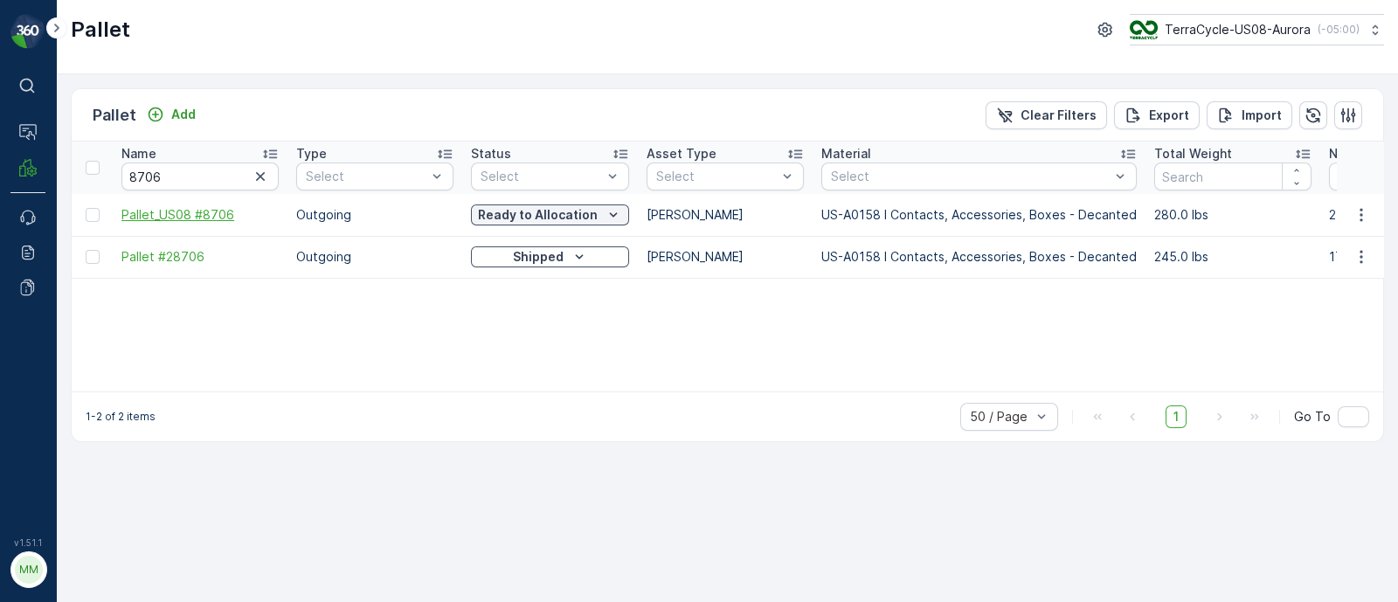
click at [213, 214] on span "Pallet_US08 #8706" at bounding box center [199, 214] width 157 height 17
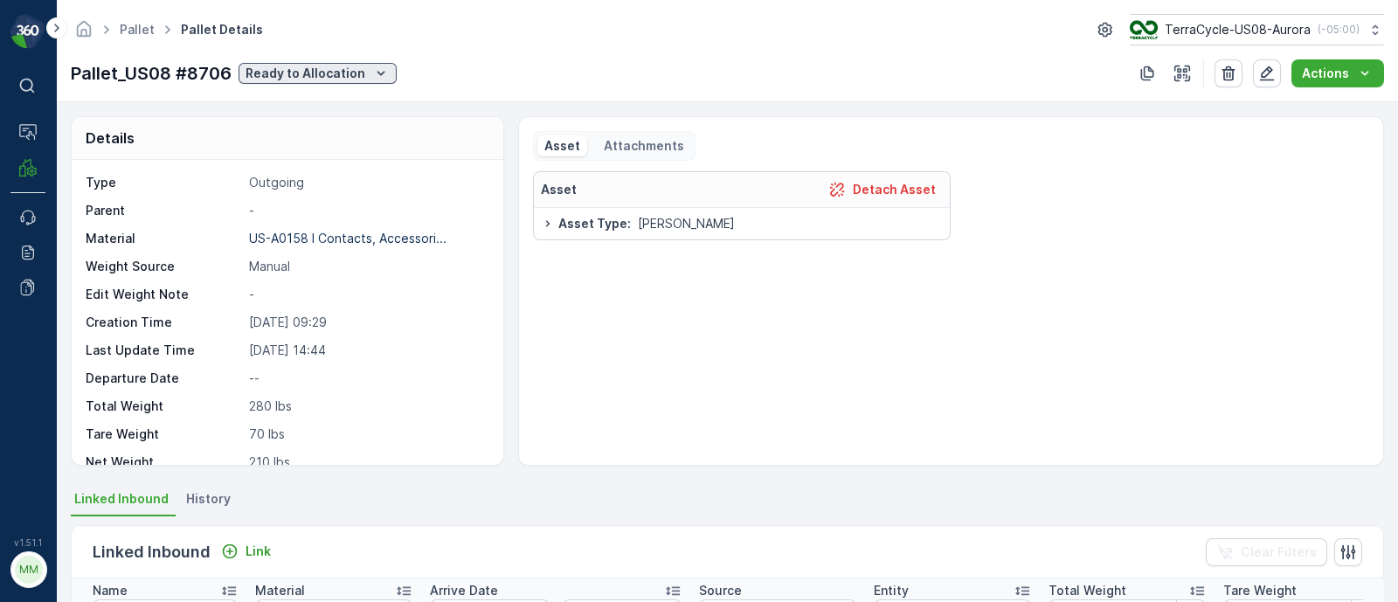
click at [353, 73] on p "Ready to Allocation" at bounding box center [306, 73] width 120 height 17
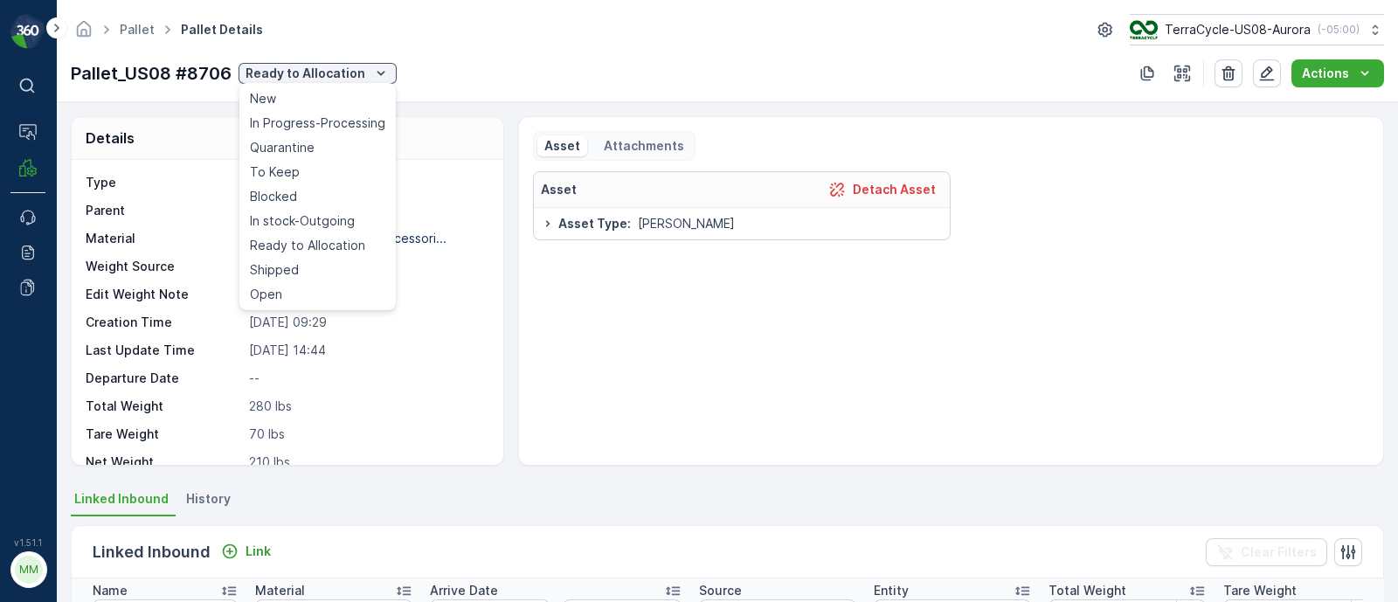
click at [319, 264] on div "Shipped" at bounding box center [317, 270] width 149 height 24
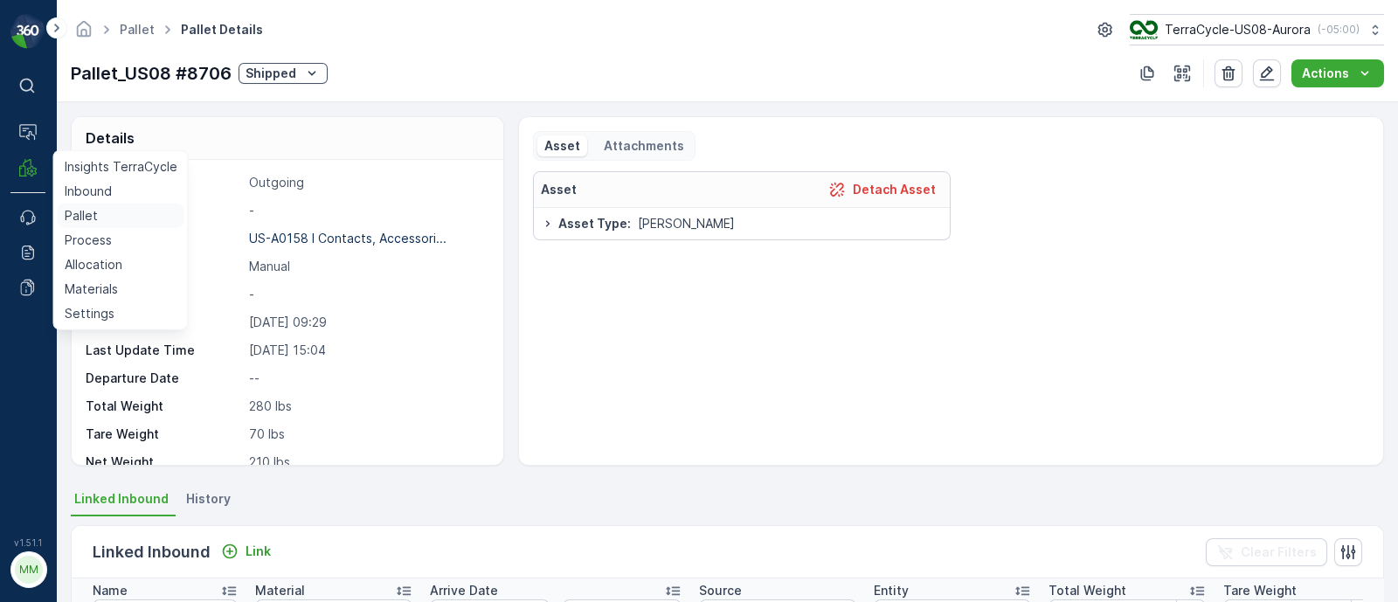
click at [79, 218] on p "Pallet" at bounding box center [81, 215] width 33 height 17
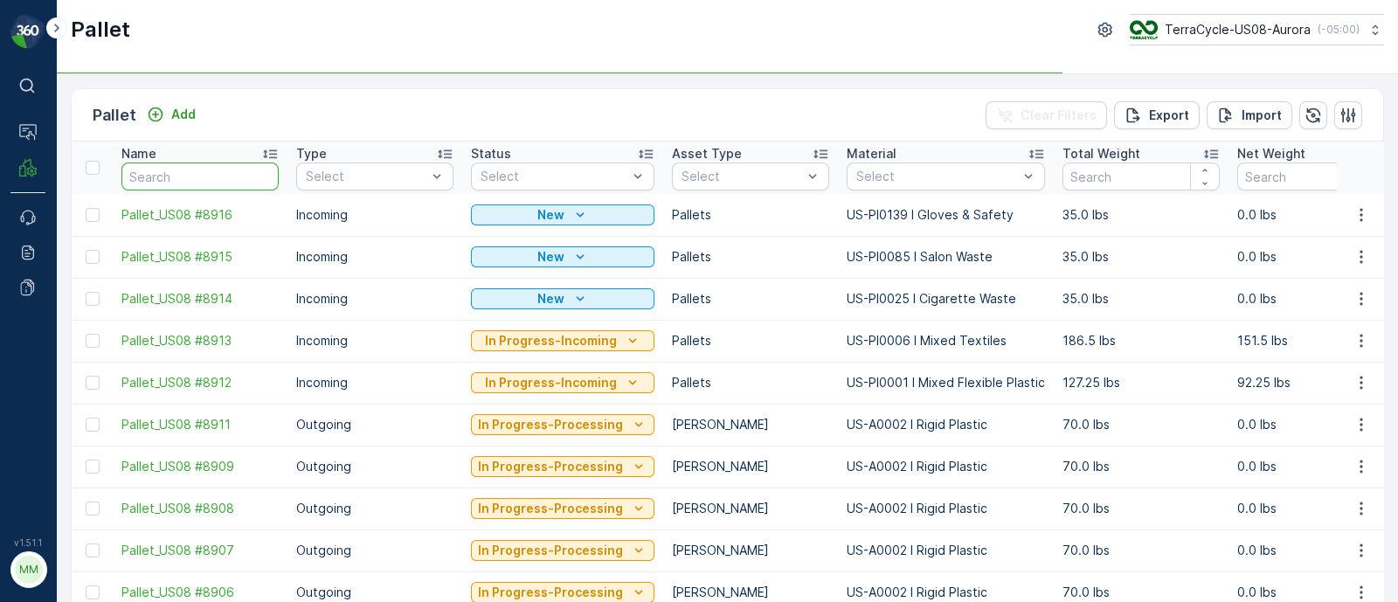
click at [193, 172] on input "text" at bounding box center [199, 177] width 157 height 28
paste input "SC7941"
type input "SC7941"
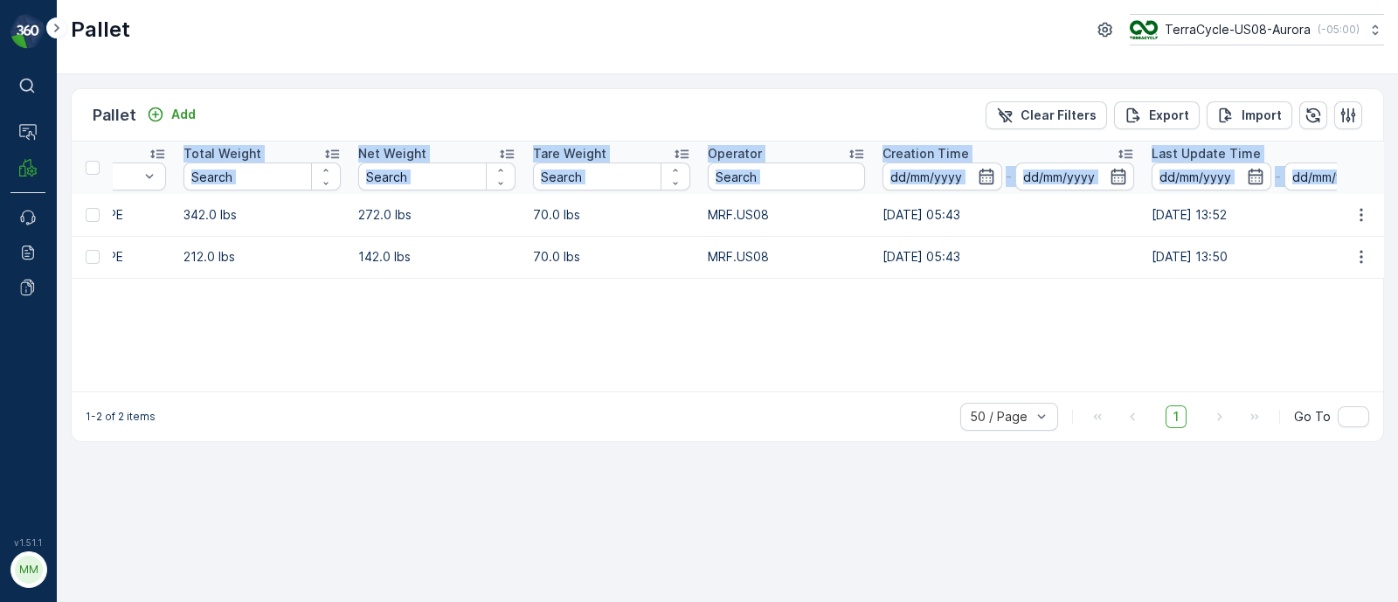
scroll to position [0, 1760]
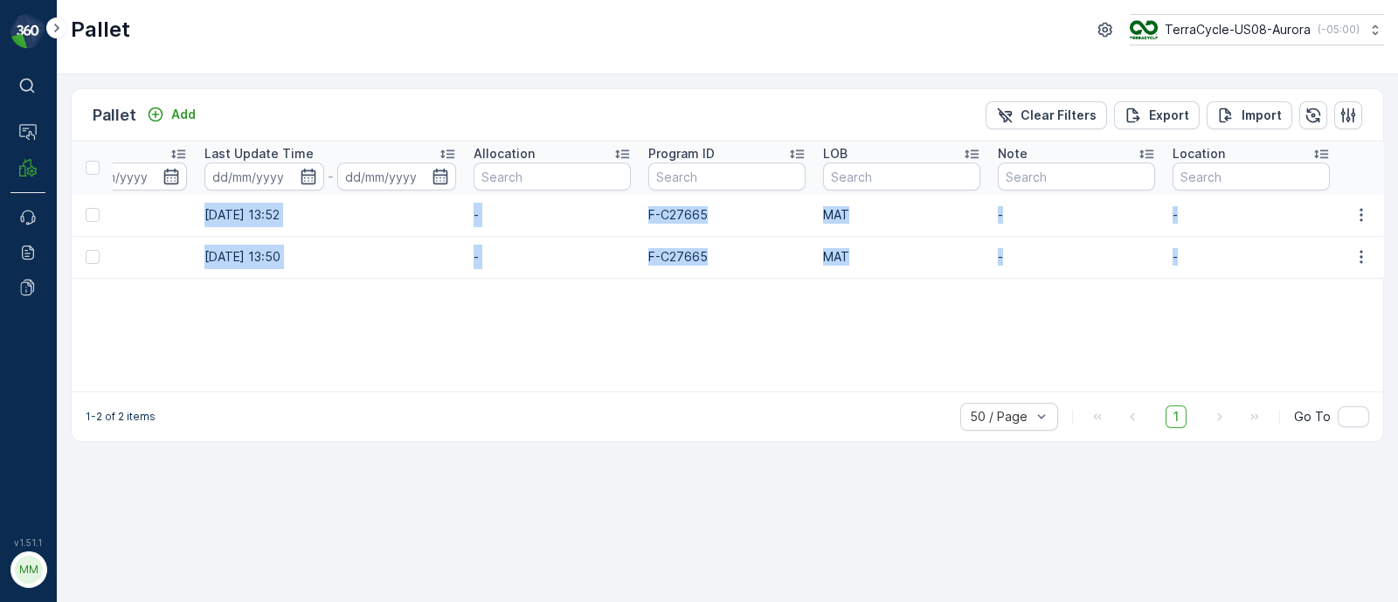
drag, startPoint x: 114, startPoint y: 213, endPoint x: 1202, endPoint y: 270, distance: 1090.3
copy tbody "FD, SC7941, [DATE], #2 Incoming Ready to Allocation FD Pallet US-PI0308 I FD PP…"
